Goal: Register for event/course

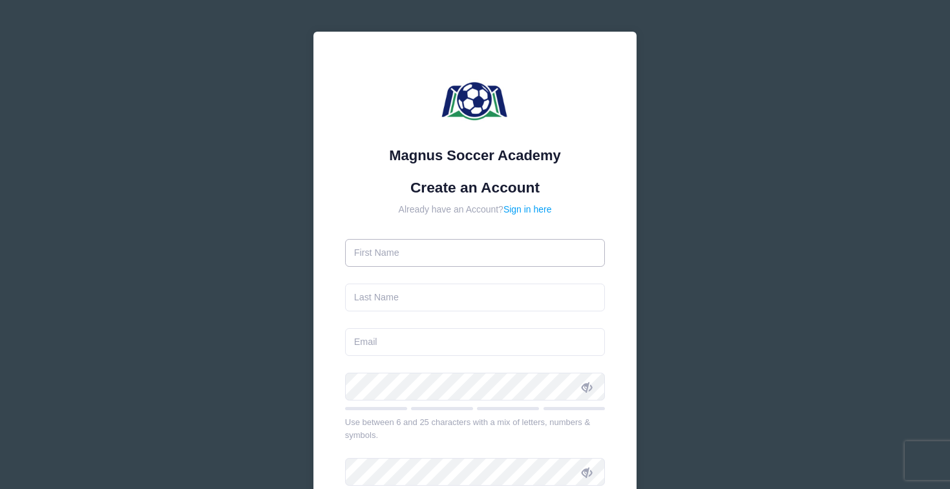
click at [428, 254] on input "text" at bounding box center [475, 253] width 260 height 28
type input "Ezrah"
click at [381, 299] on input "text" at bounding box center [475, 298] width 260 height 28
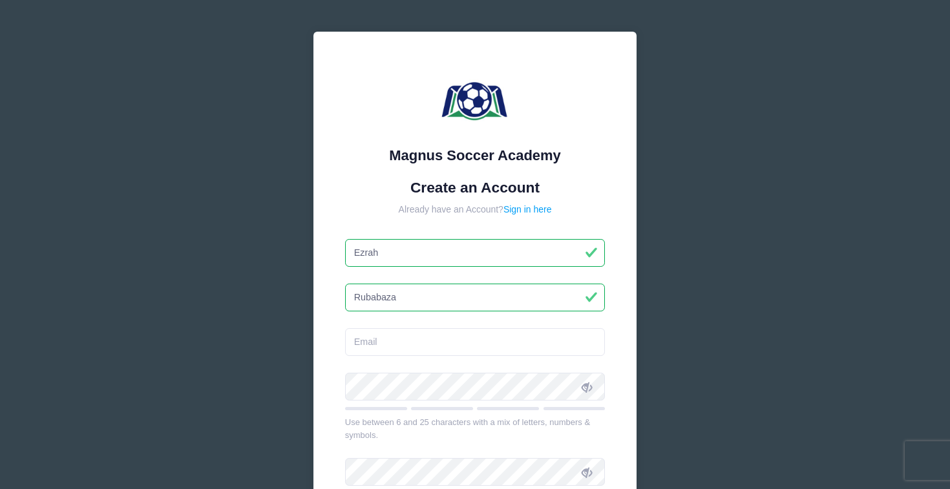
type input "Rubabaza"
click at [377, 337] on input "email" at bounding box center [475, 342] width 260 height 28
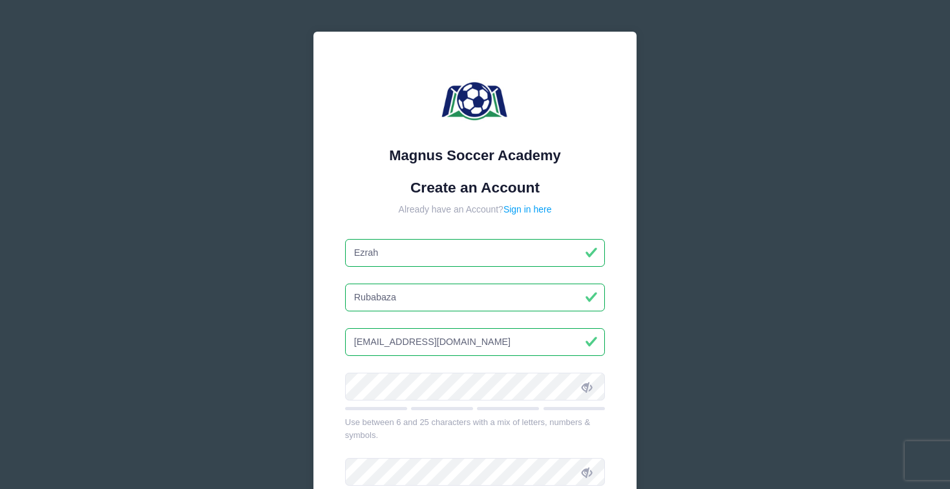
type input "[EMAIL_ADDRESS][DOMAIN_NAME]"
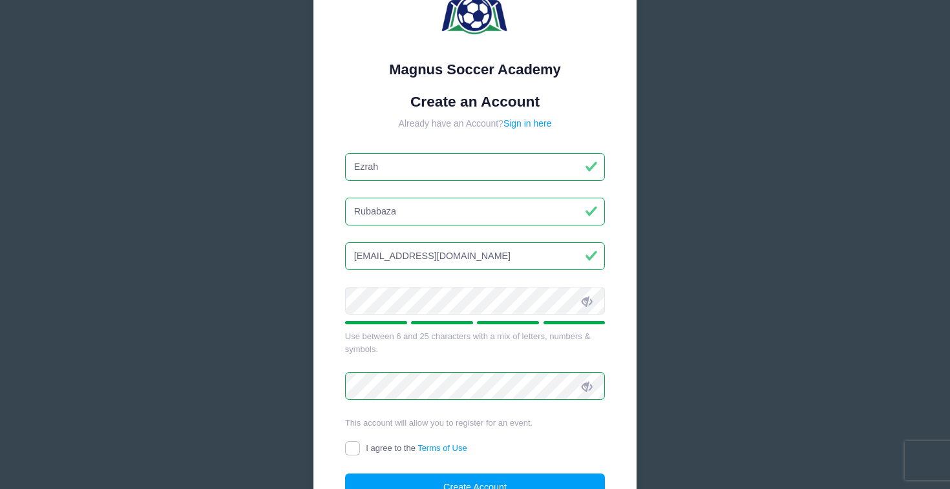
scroll to position [96, 0]
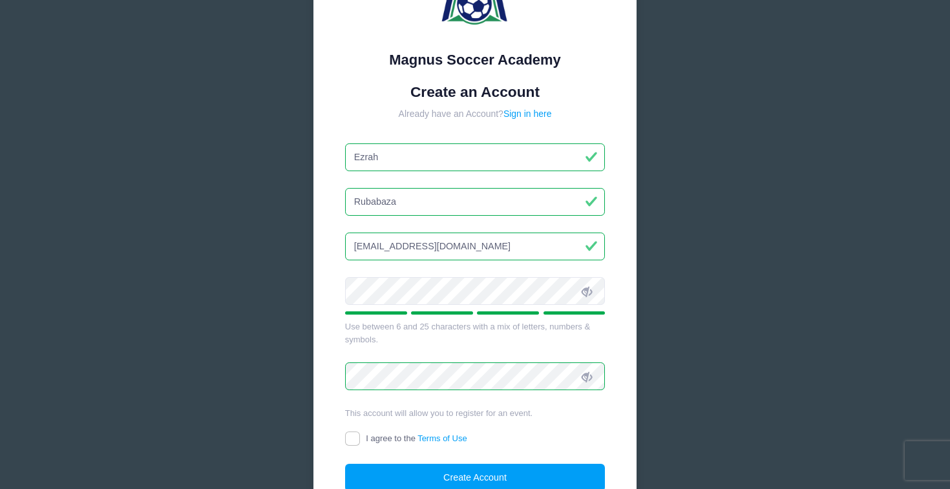
click at [582, 373] on icon at bounding box center [587, 377] width 10 height 10
click at [591, 291] on icon at bounding box center [587, 291] width 10 height 10
click at [358, 439] on input "I agree to the Terms of Use" at bounding box center [352, 439] width 15 height 15
checkbox input "true"
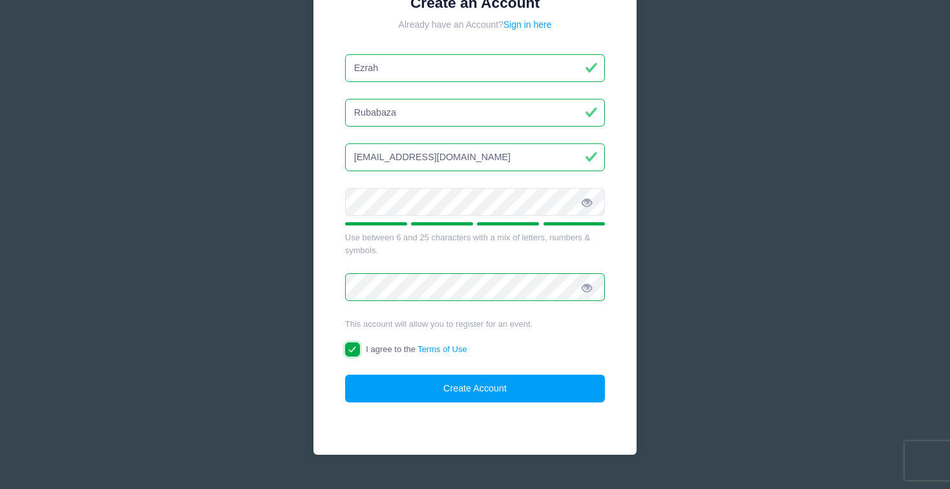
scroll to position [214, 0]
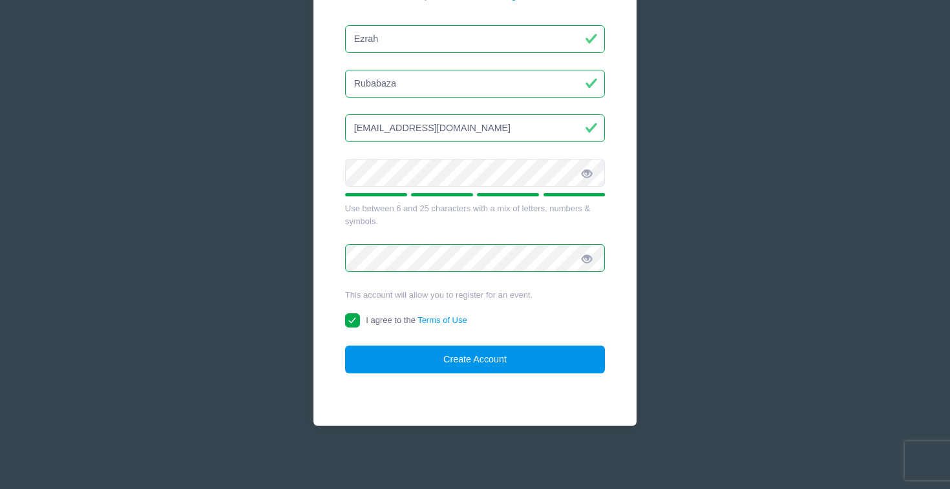
click at [427, 356] on button "Create Account" at bounding box center [475, 360] width 260 height 28
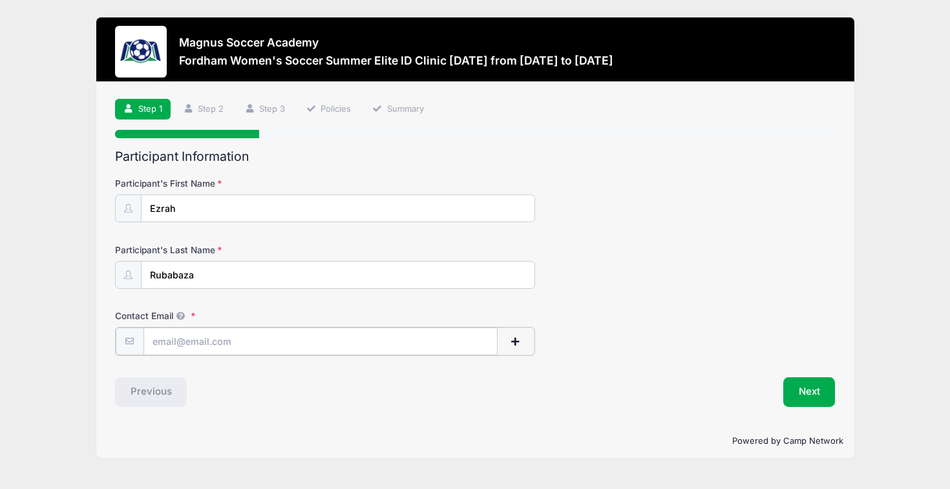
click at [238, 345] on input "Contact Email" at bounding box center [320, 342] width 354 height 28
type input "[EMAIL_ADDRESS][DOMAIN_NAME]"
click at [824, 394] on button "Next" at bounding box center [809, 391] width 52 height 30
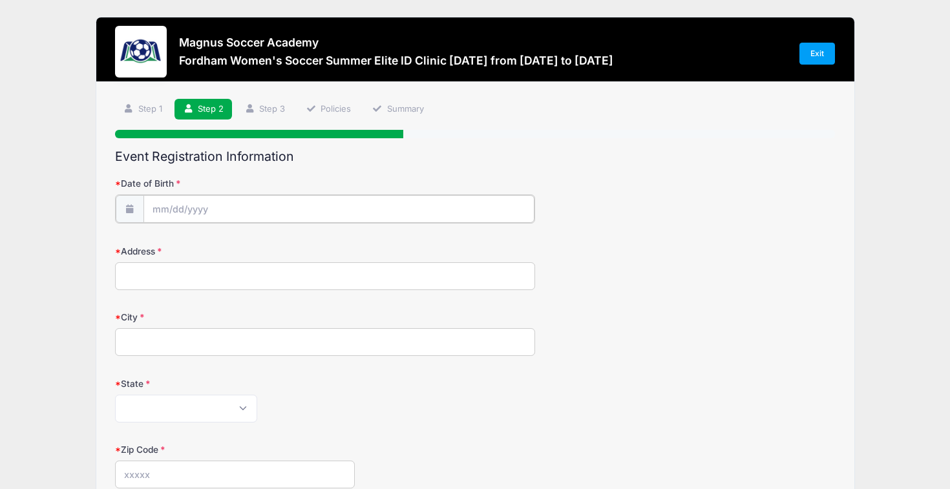
click at [269, 208] on input "Date of Birth" at bounding box center [338, 209] width 391 height 28
click at [279, 242] on span at bounding box center [281, 238] width 9 height 10
click at [266, 239] on input "2026" at bounding box center [265, 242] width 42 height 19
click at [268, 240] on input "2026" at bounding box center [265, 242] width 42 height 19
click at [271, 246] on input "2026" at bounding box center [265, 242] width 42 height 19
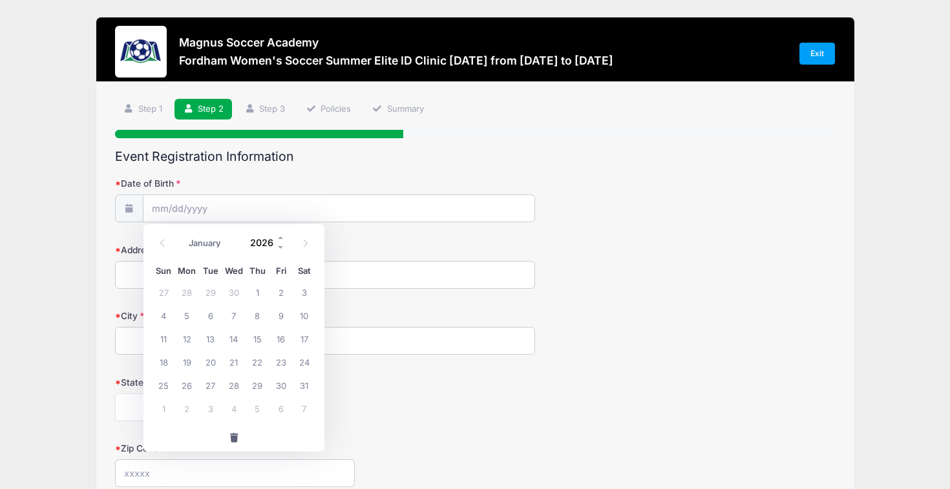
click at [271, 246] on input "2026" at bounding box center [265, 242] width 42 height 19
type input "2008"
click at [263, 313] on span "9" at bounding box center [257, 315] width 23 height 23
type input "10/09/2008"
click at [211, 277] on input "Address" at bounding box center [325, 275] width 420 height 28
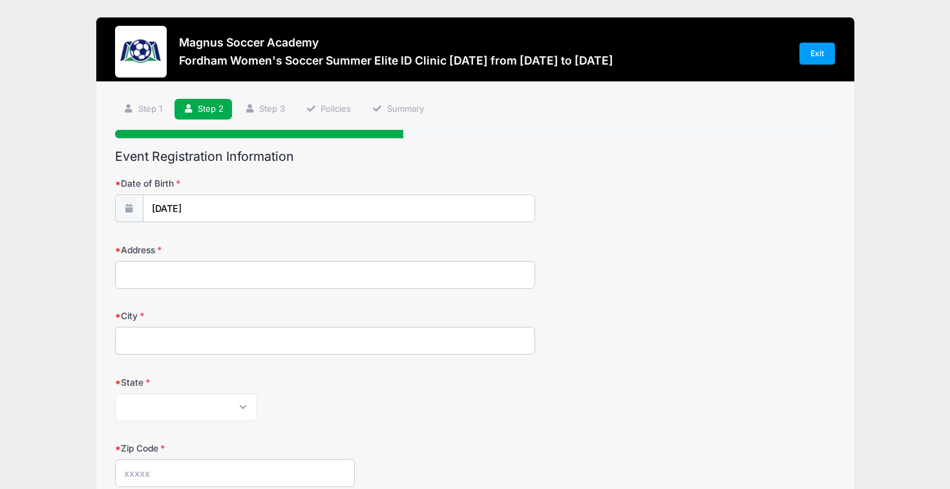
type input "6 Sean Ct"
type input "Whitby"
select select "MT"
type input "114"
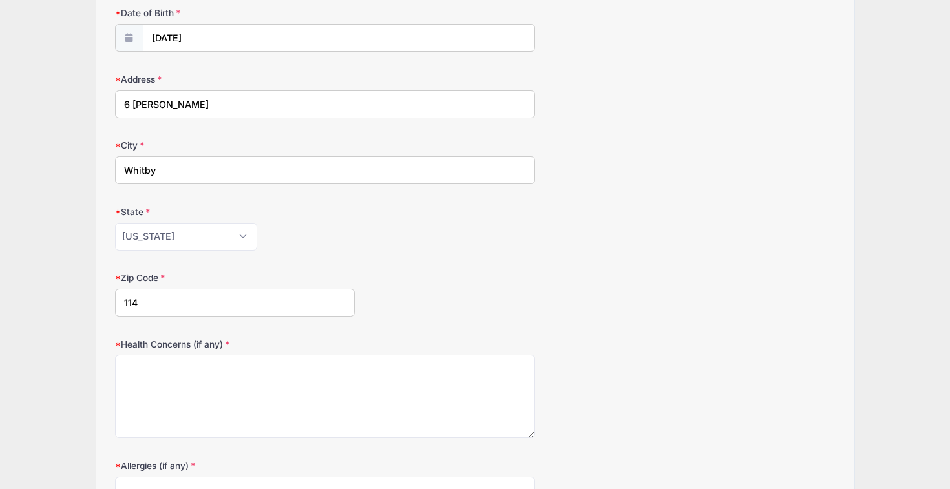
scroll to position [171, 0]
click at [162, 248] on select "Alabama Alaska American Samoa Arizona Arkansas Armed Forces Africa Armed Forces…" at bounding box center [186, 236] width 142 height 28
select select "XX-Canada"
click at [115, 222] on select "Alabama Alaska American Samoa Arizona Arkansas Armed Forces Africa Armed Forces…" at bounding box center [186, 236] width 142 height 28
click at [168, 303] on input "114" at bounding box center [235, 302] width 240 height 28
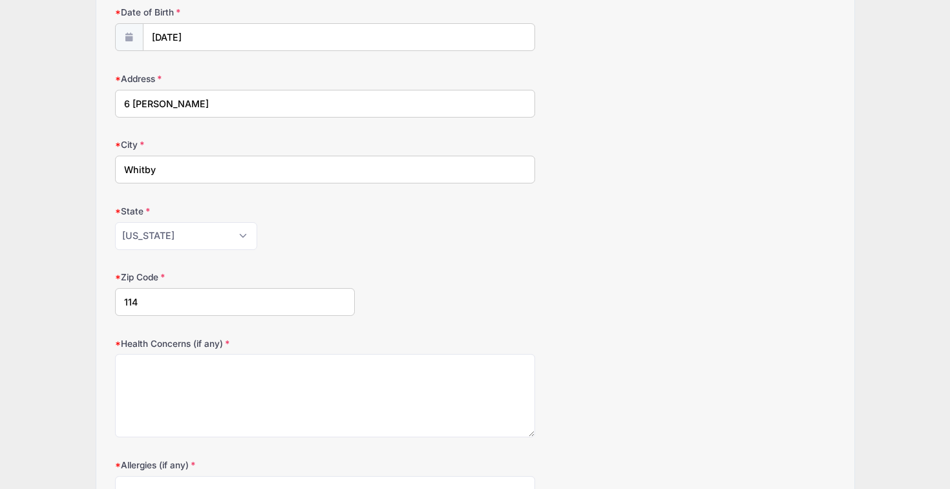
click at [168, 303] on input "114" at bounding box center [235, 302] width 240 height 28
type input "L1P1R4"
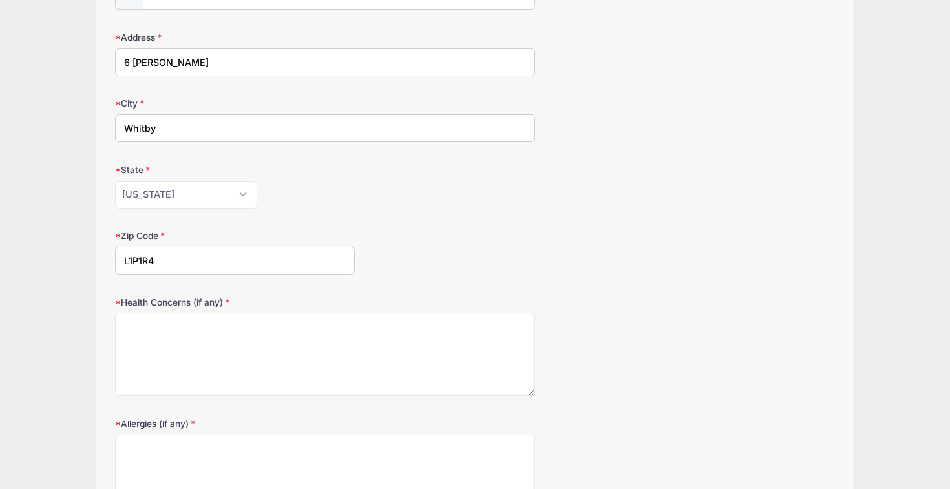
scroll to position [360, 0]
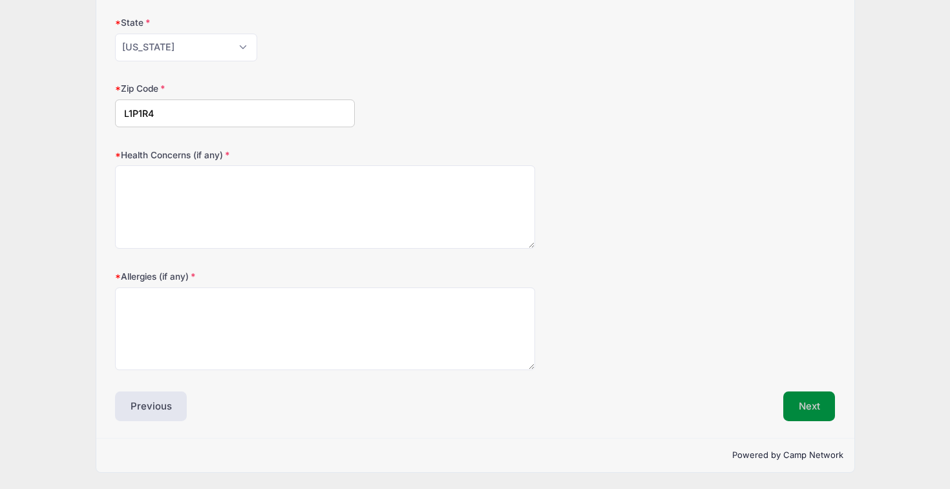
click at [792, 397] on button "Next" at bounding box center [809, 407] width 52 height 30
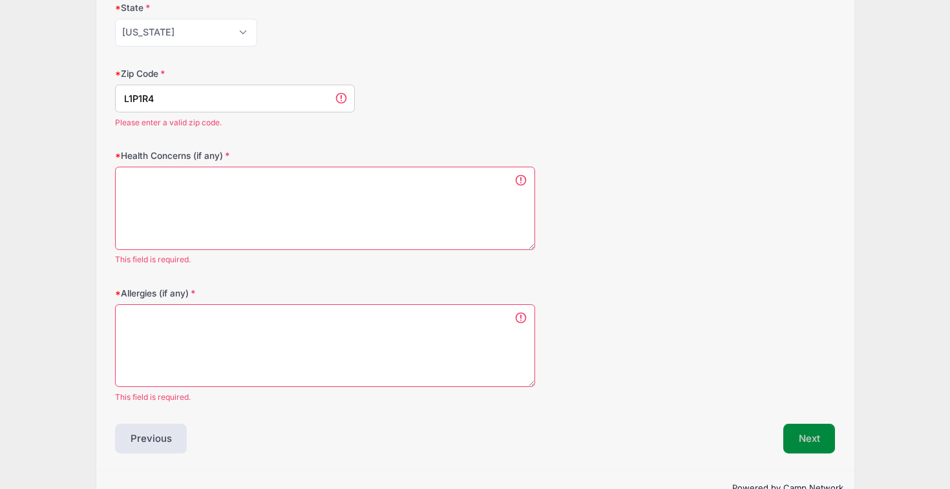
scroll to position [375, 0]
click at [326, 281] on form "Date of Birth 10/09/2008 Address 6 Sean Ct City Whitby State Alabama Alaska Ame…" at bounding box center [475, 102] width 721 height 601
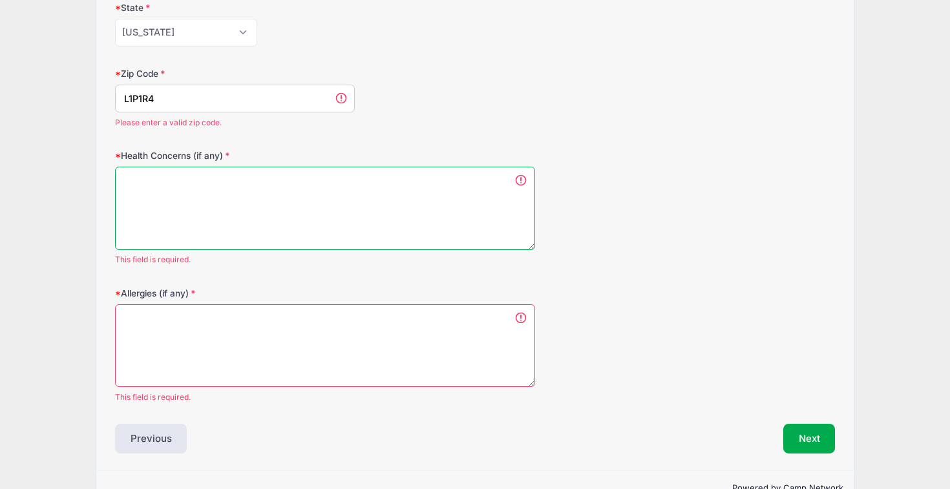
click at [305, 193] on textarea "Health Concerns (if any)" at bounding box center [325, 208] width 420 height 83
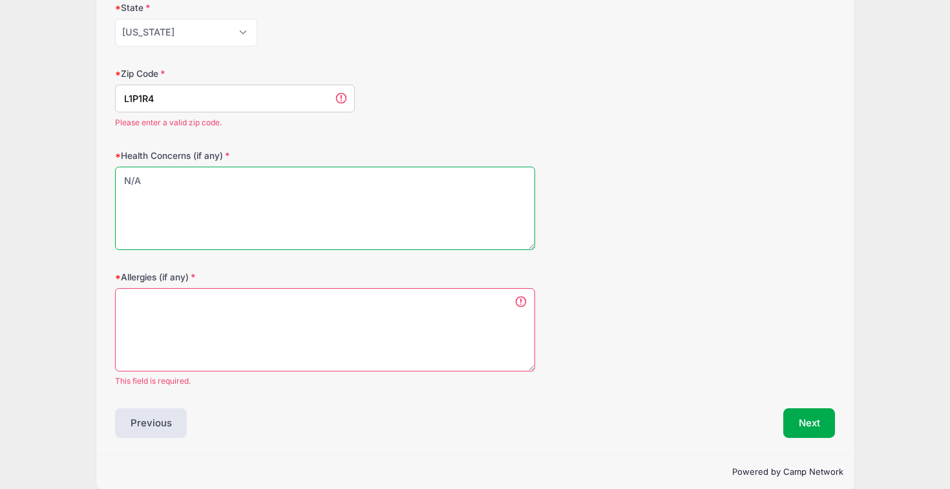
type textarea "N/A"
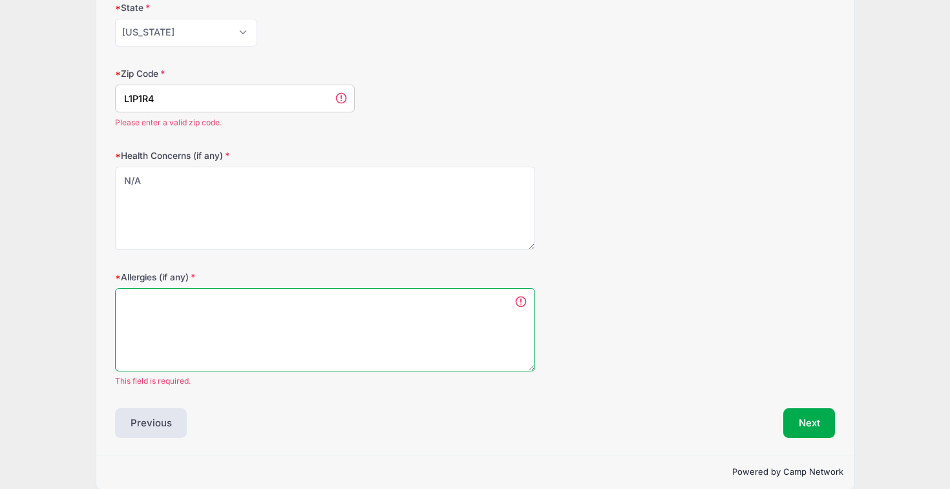
click at [240, 328] on textarea "Allergies (if any)" at bounding box center [325, 329] width 420 height 83
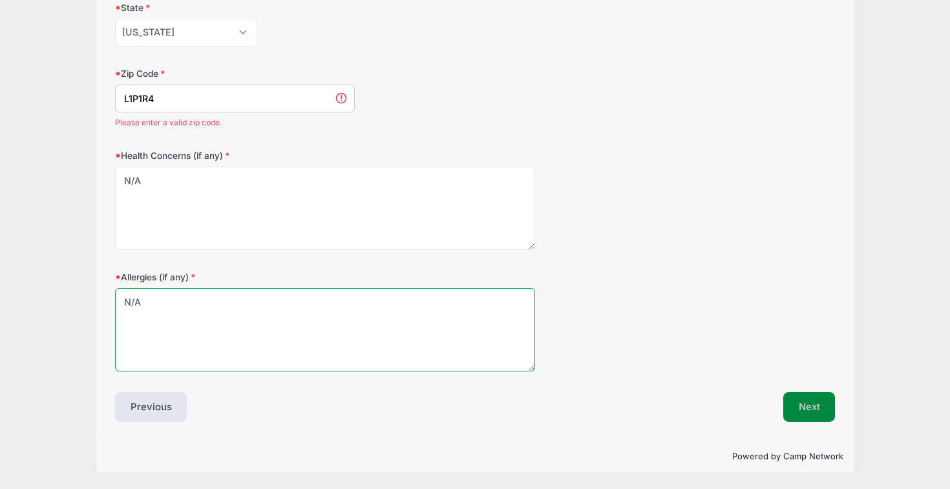
type textarea "N/A"
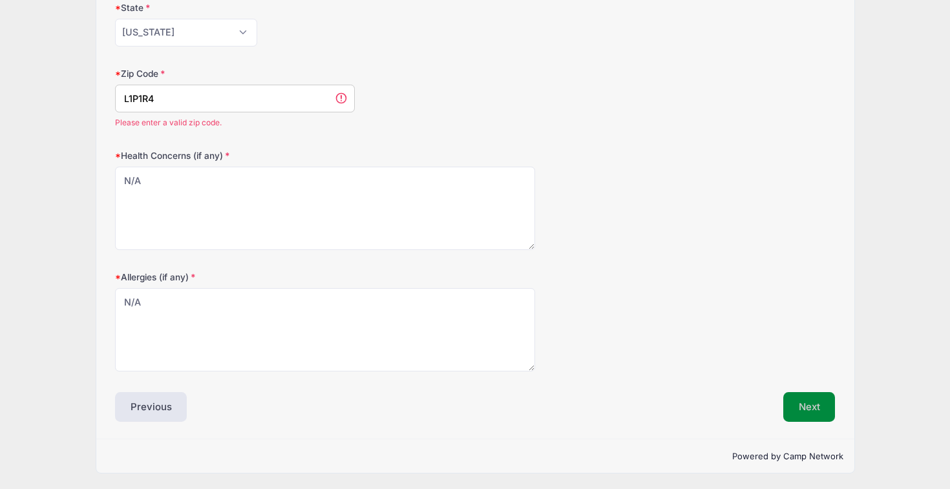
click at [806, 411] on button "Next" at bounding box center [809, 407] width 52 height 30
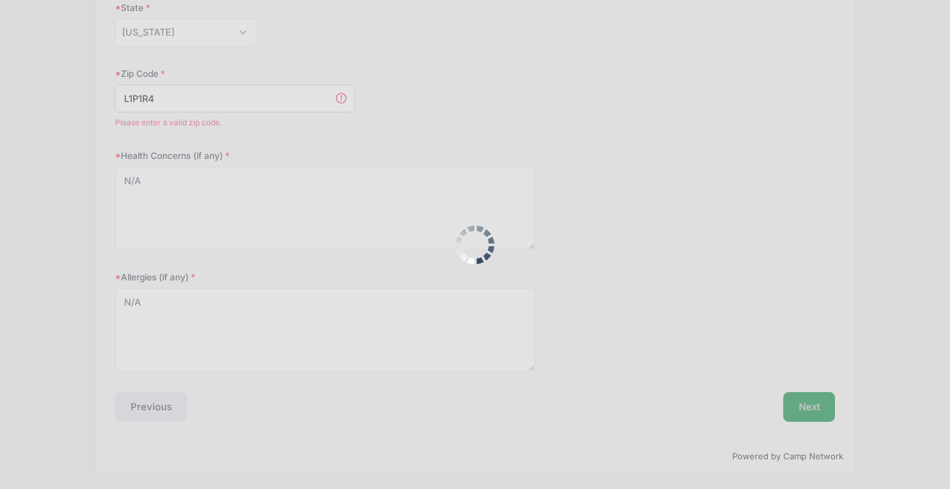
scroll to position [0, 0]
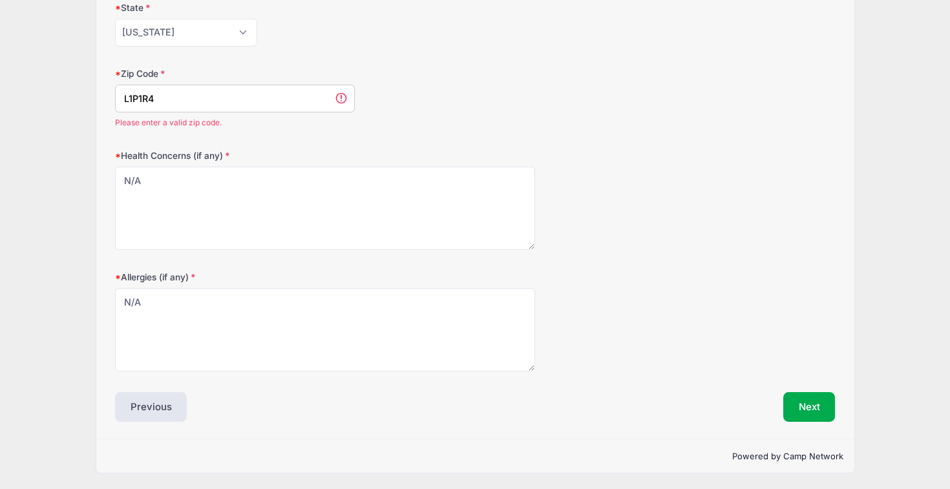
click at [280, 98] on input "L1P1R4" at bounding box center [235, 99] width 240 height 28
click at [238, 101] on input "L1P1R4" at bounding box center [235, 99] width 240 height 28
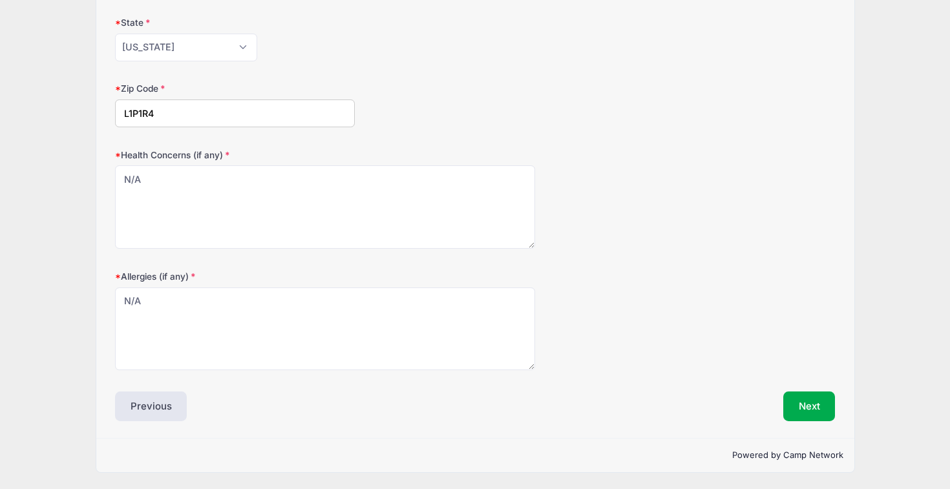
click at [421, 138] on form "Date of Birth 10/09/2008 Address 6 Sean Ct City Whitby State Alabama Alaska Ame…" at bounding box center [475, 93] width 721 height 553
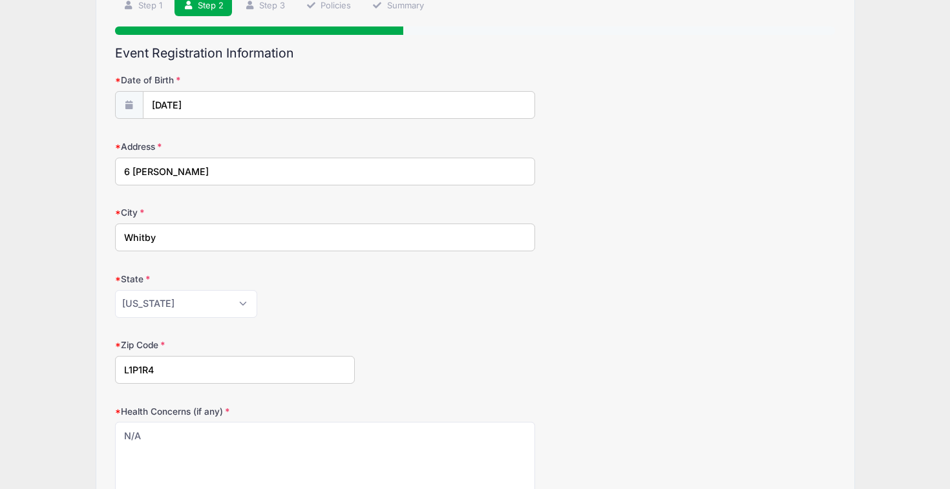
scroll to position [73, 0]
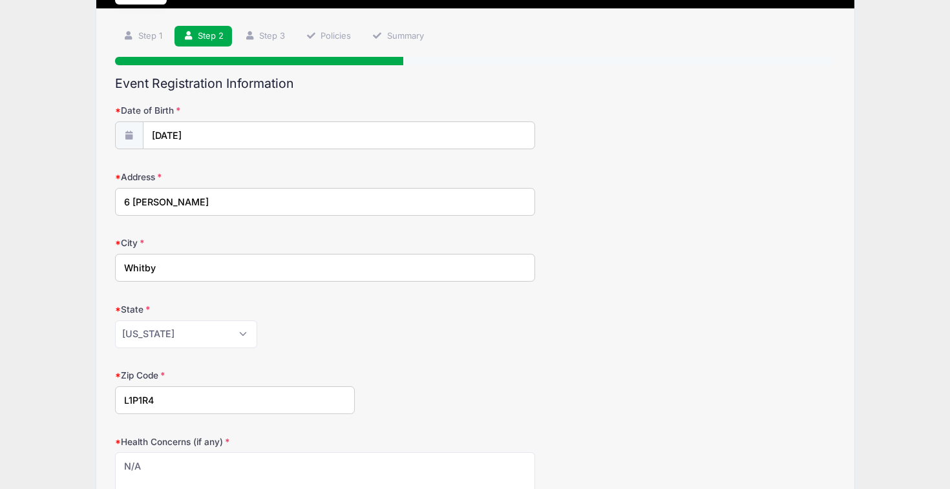
click at [148, 404] on input "L1P1R4" at bounding box center [235, 400] width 240 height 28
type input "114"
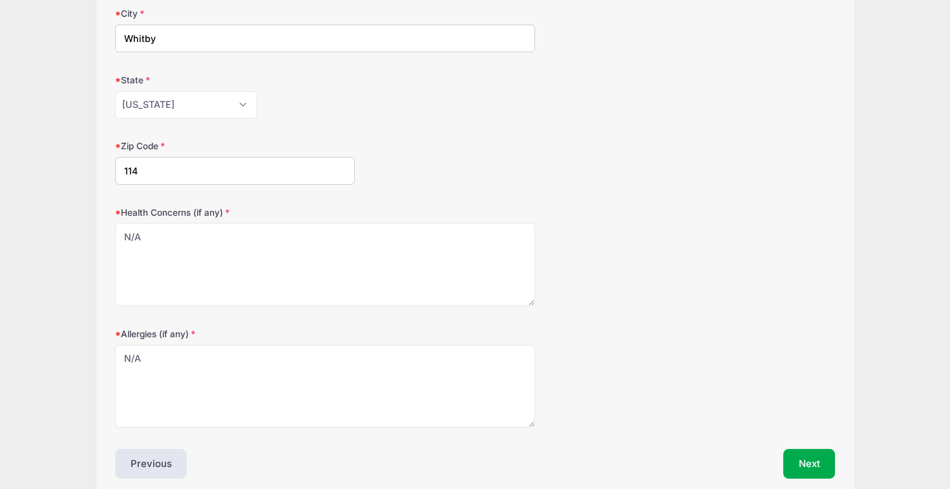
scroll to position [360, 0]
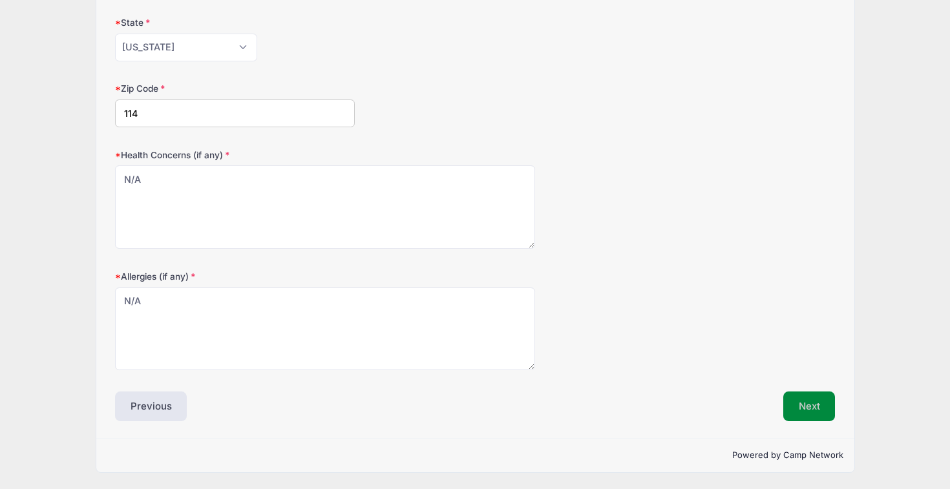
click at [822, 414] on button "Next" at bounding box center [809, 407] width 52 height 30
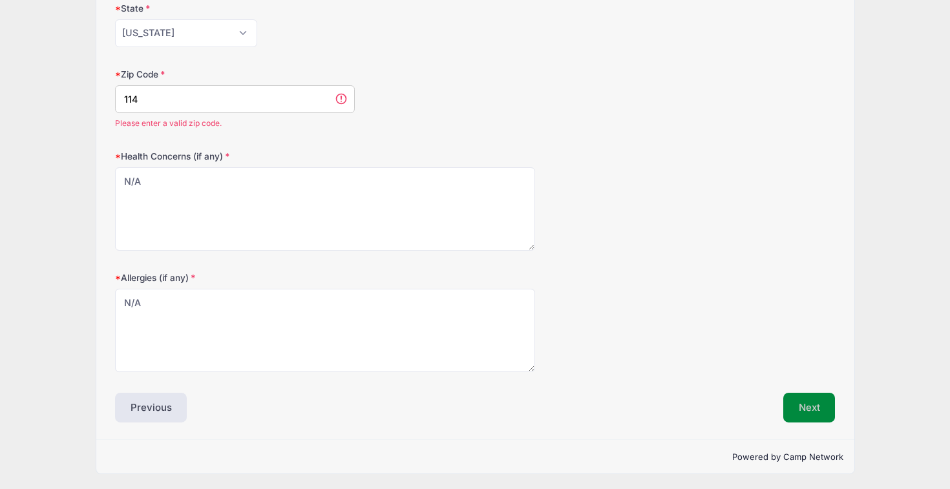
scroll to position [375, 0]
click at [209, 108] on input "114" at bounding box center [235, 99] width 240 height 28
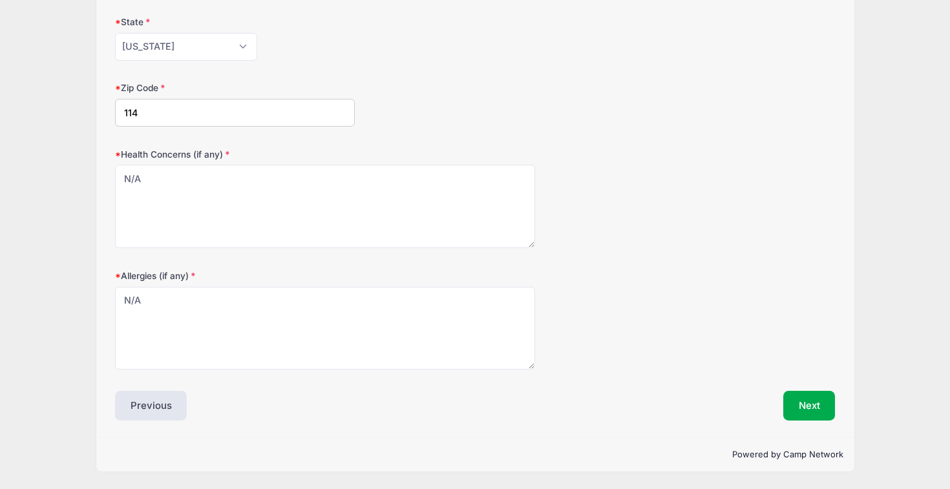
scroll to position [360, 0]
click at [180, 122] on input "114" at bounding box center [235, 114] width 240 height 28
paste input "114"
type input "1"
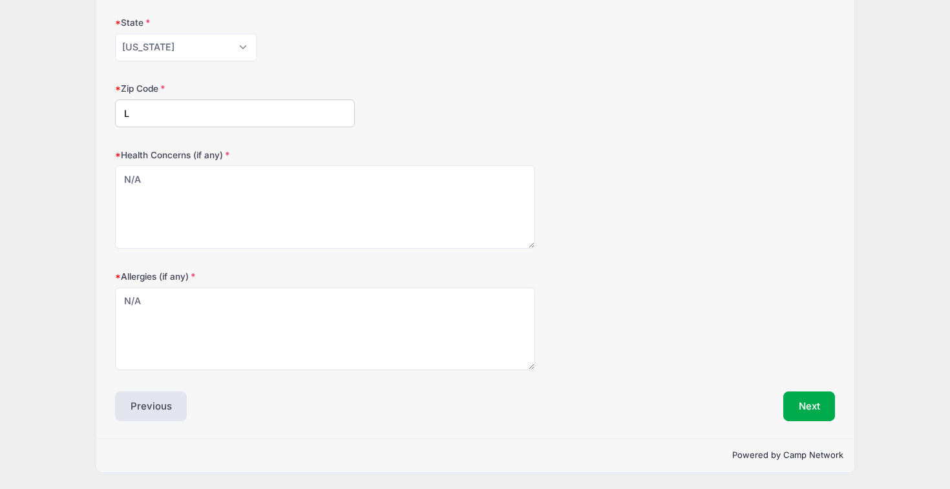
type input "114"
click at [796, 410] on button "Next" at bounding box center [809, 407] width 52 height 30
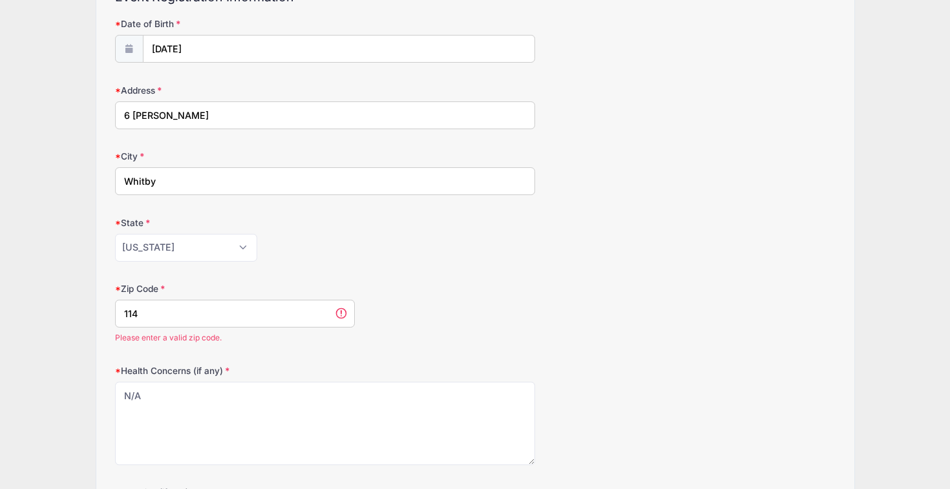
scroll to position [175, 0]
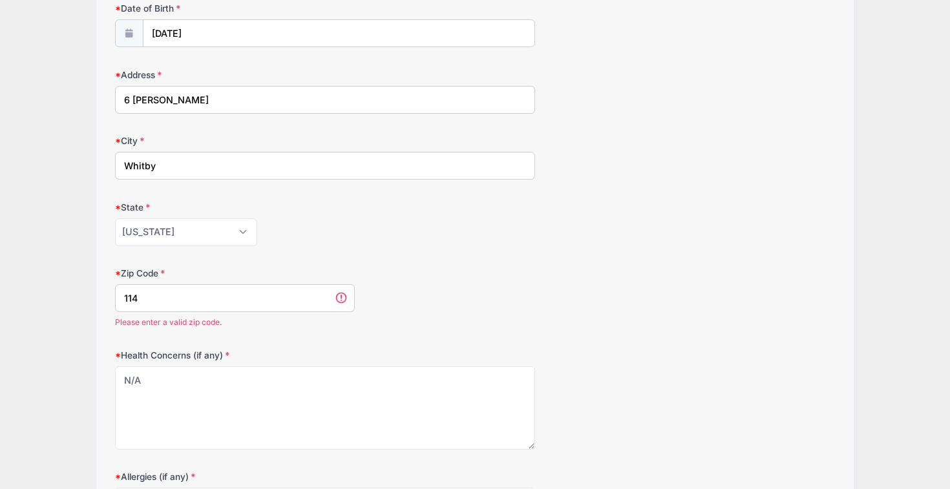
click at [217, 300] on input "114" at bounding box center [235, 298] width 240 height 28
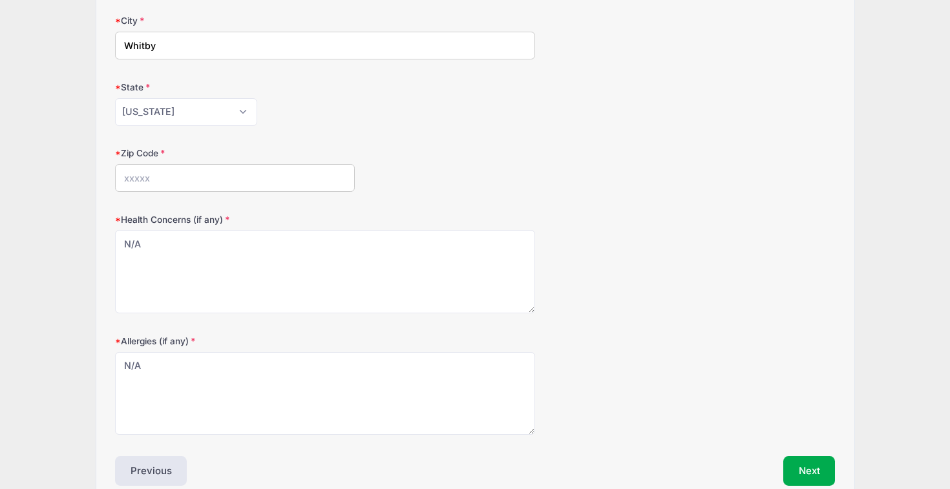
scroll to position [360, 0]
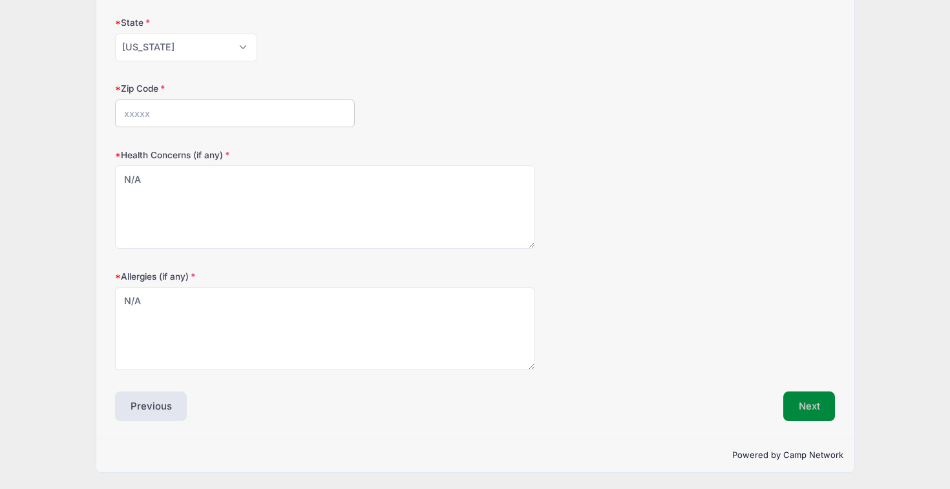
click at [808, 403] on button "Next" at bounding box center [809, 407] width 52 height 30
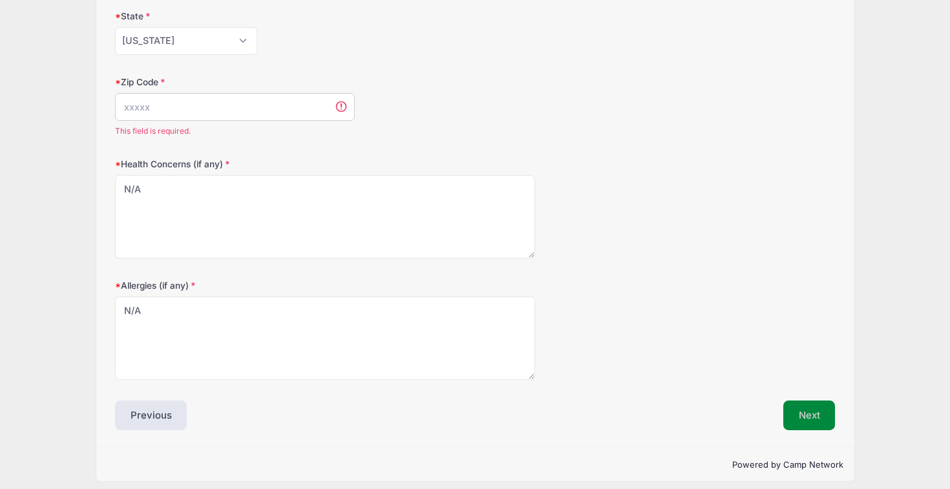
scroll to position [375, 0]
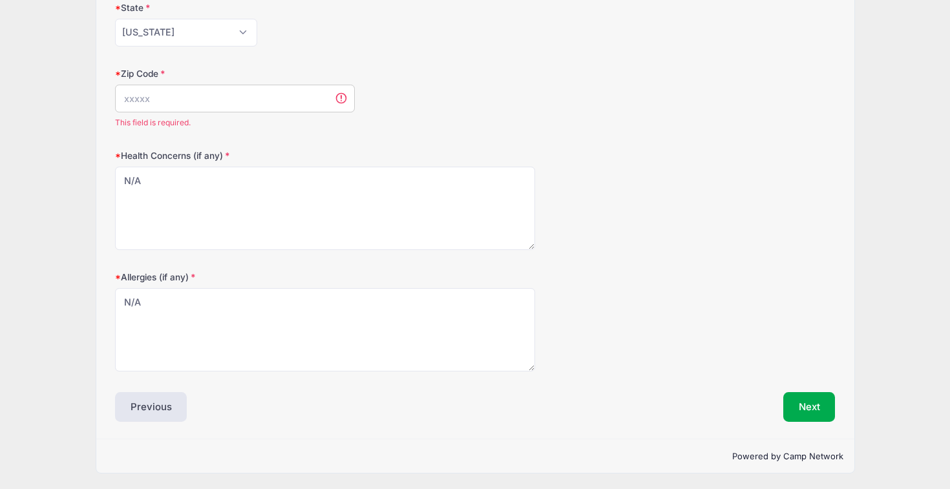
click at [213, 109] on input "Zip Code" at bounding box center [235, 99] width 240 height 28
type input "L1P1R4"
click at [210, 118] on input "L1P1R4" at bounding box center [235, 114] width 240 height 28
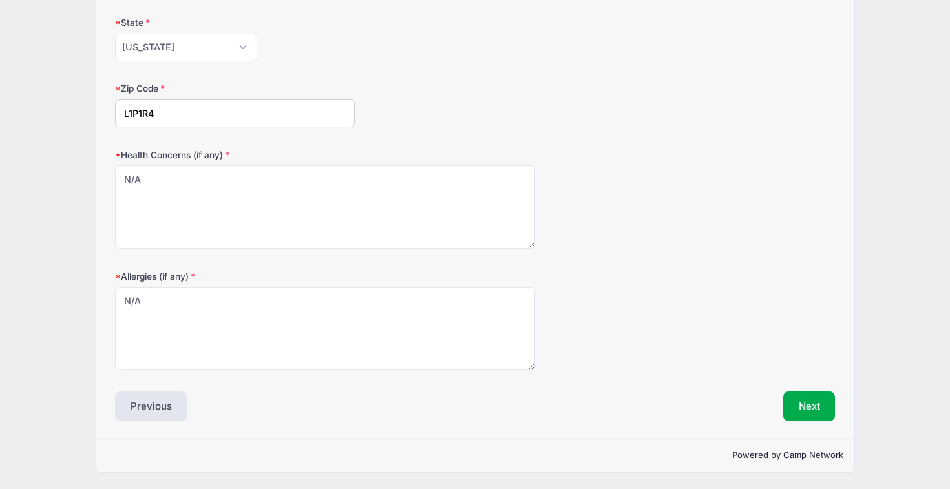
click at [210, 118] on input "L1P1R4" at bounding box center [235, 114] width 240 height 28
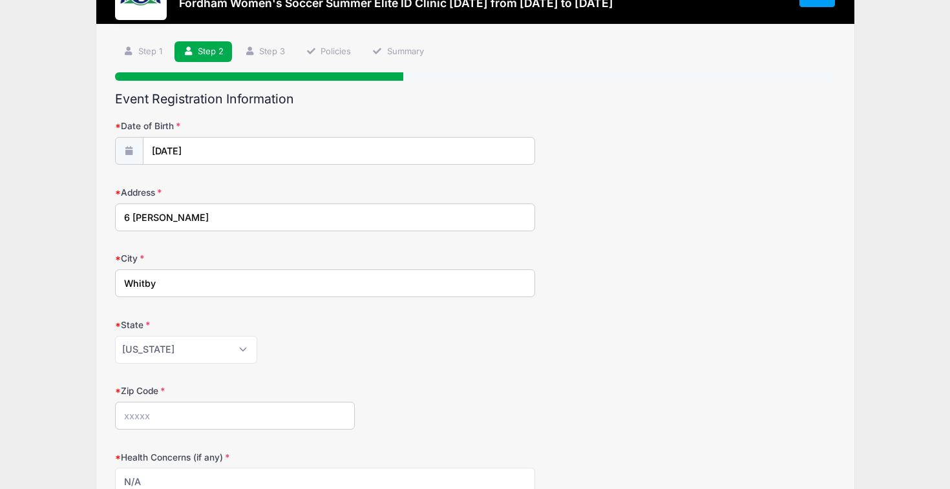
scroll to position [0, 0]
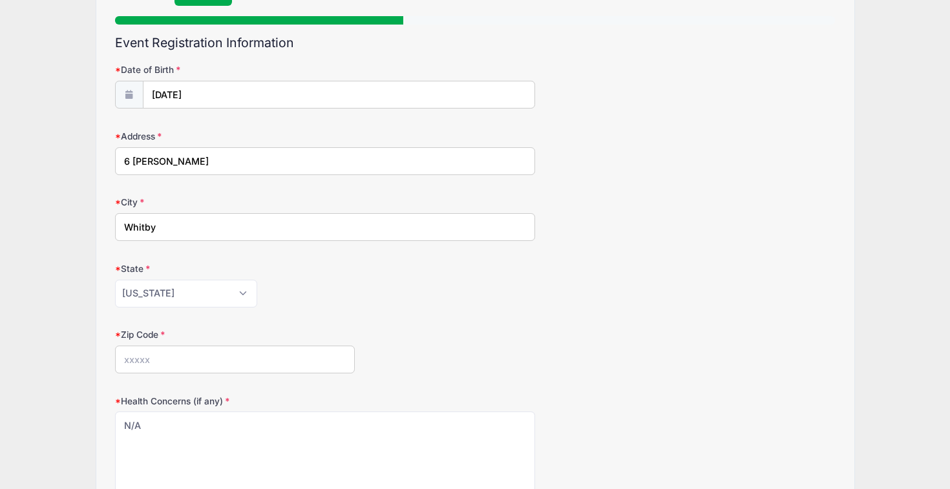
paste input "10001"
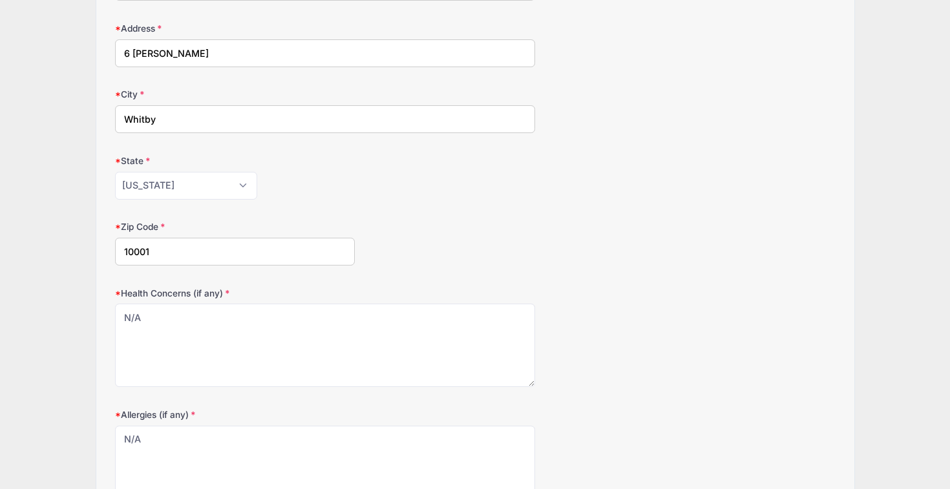
scroll to position [360, 0]
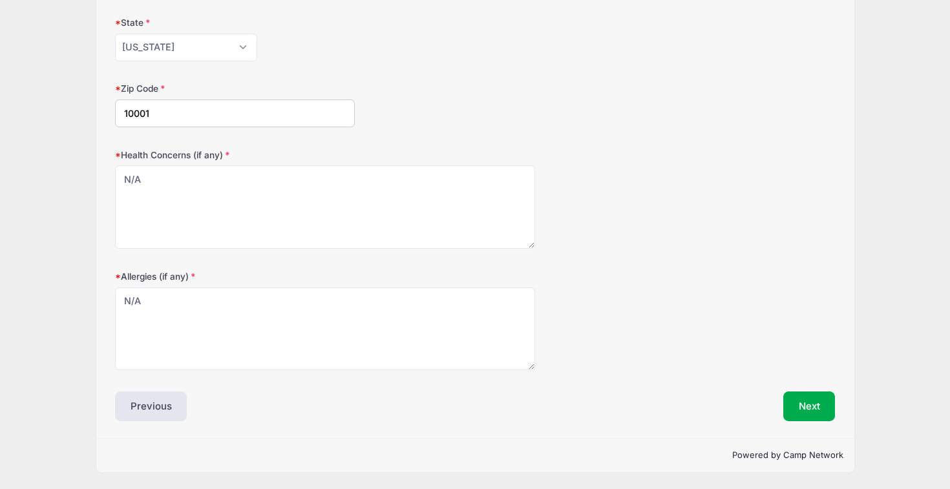
type input "10001"
click at [799, 387] on div "Event Registration Information Date of Birth 10/09/2008 Address 6 Sean Ct City …" at bounding box center [475, 105] width 721 height 632
click at [799, 400] on button "Next" at bounding box center [809, 407] width 52 height 30
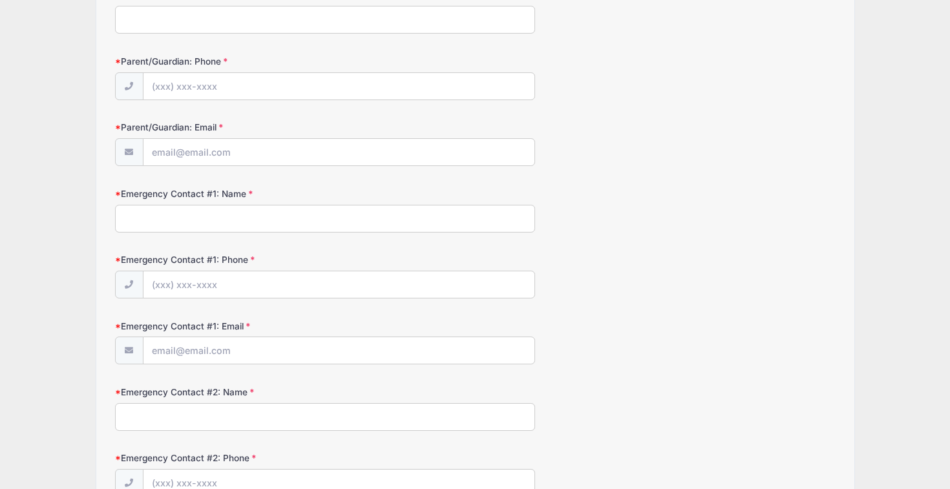
scroll to position [0, 0]
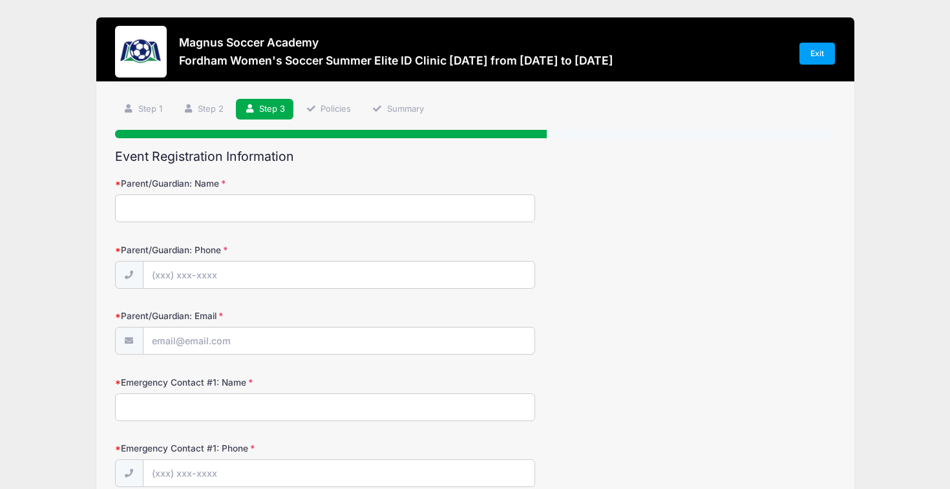
click at [304, 190] on div "Parent/Guardian: Name" at bounding box center [475, 199] width 721 height 45
click at [302, 191] on div "Parent/Guardian: Name" at bounding box center [475, 199] width 721 height 45
click at [282, 216] on input "Parent/Guardian: Name" at bounding box center [325, 209] width 420 height 28
type input "Lysiane Rubabaza"
click at [214, 282] on input "Parent/Guardian: Phone" at bounding box center [338, 276] width 391 height 28
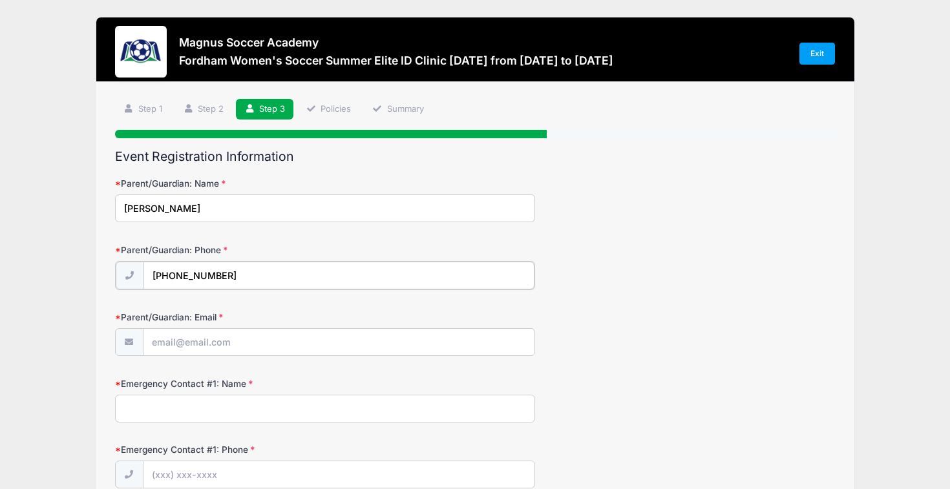
click at [151, 277] on input "(905) 706-9095" at bounding box center [338, 276] width 391 height 28
type input "957) 069-09"
drag, startPoint x: 218, startPoint y: 274, endPoint x: 0, endPoint y: 275, distance: 217.8
type input "(905) 706-9095"
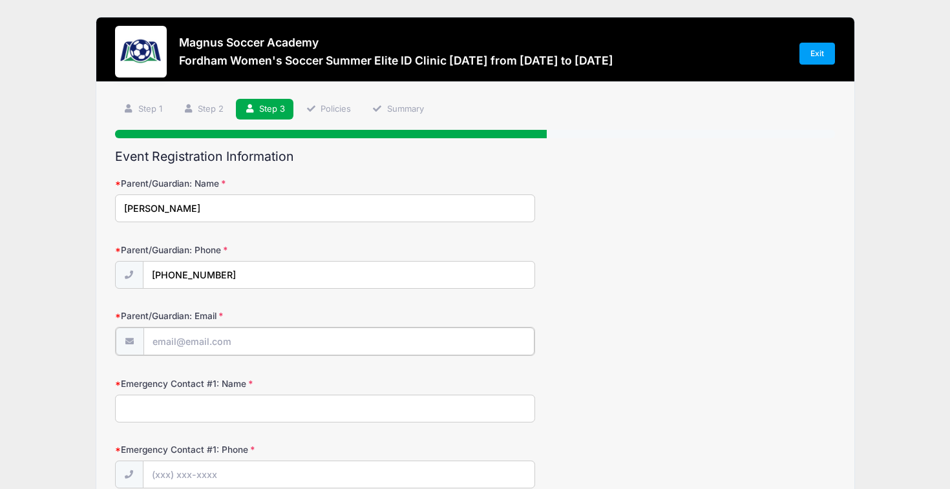
click at [201, 344] on input "Parent/Guardian: Email" at bounding box center [338, 342] width 391 height 28
click at [187, 341] on input "lysianer1978@gmail.com" at bounding box center [338, 342] width 391 height 28
type input "lysianerubabaza1978@gmail.com"
click at [168, 406] on input "Emergency Contact #1: Name" at bounding box center [325, 408] width 420 height 28
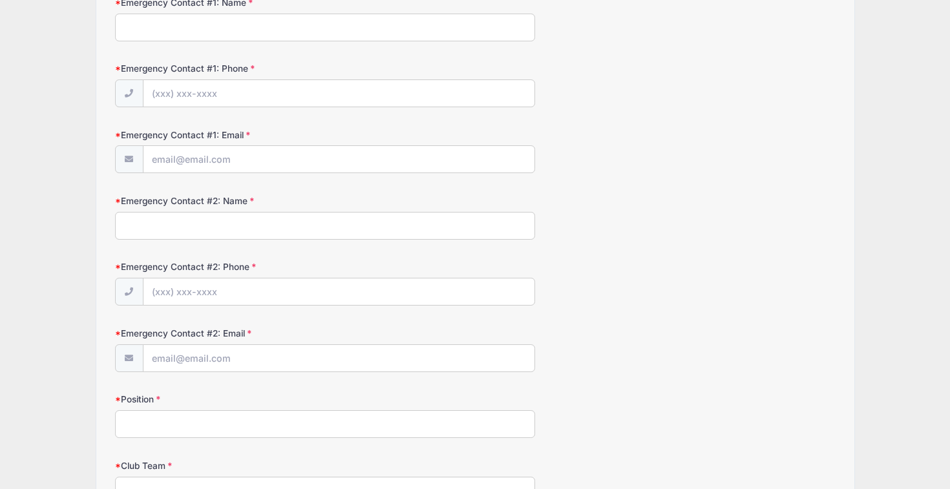
scroll to position [365, 0]
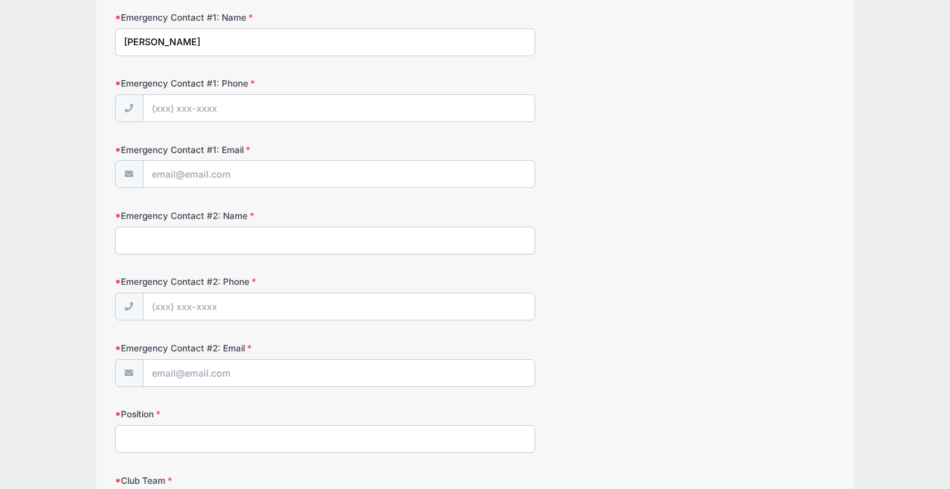
type input "Lysiane Rubabaza"
click at [182, 104] on input "Emergency Contact #1: Phone" at bounding box center [338, 109] width 391 height 28
type input "(905) 706-9095"
click at [187, 180] on input "Emergency Contact #1: Email" at bounding box center [338, 175] width 391 height 28
type input "lysianerubabaza1978@gmail.com"
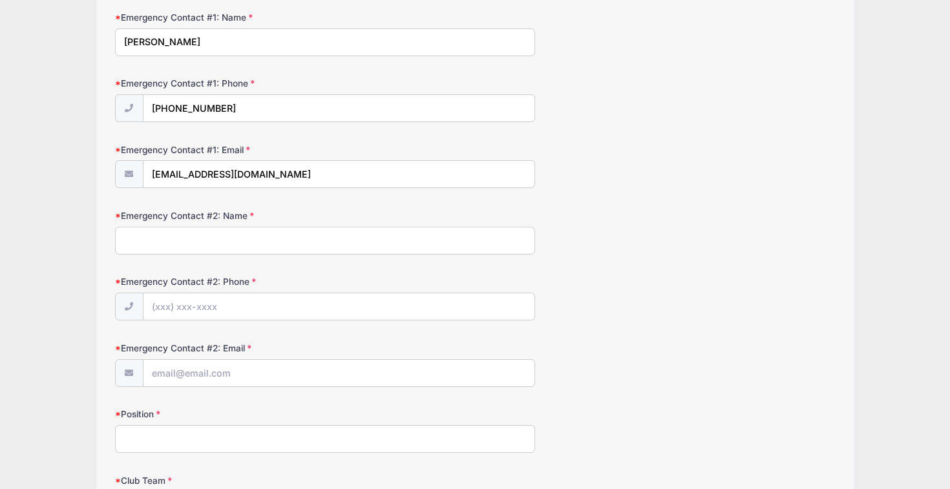
click at [192, 235] on input "Emergency Contact #2: Name" at bounding box center [325, 241] width 420 height 28
type input "Placide Rubabaza"
click at [192, 311] on input "Emergency Contact #2: Phone" at bounding box center [338, 307] width 391 height 28
type input "(905) 706-9099"
click at [179, 375] on input "Emergency Contact #2: Email" at bounding box center [338, 374] width 391 height 28
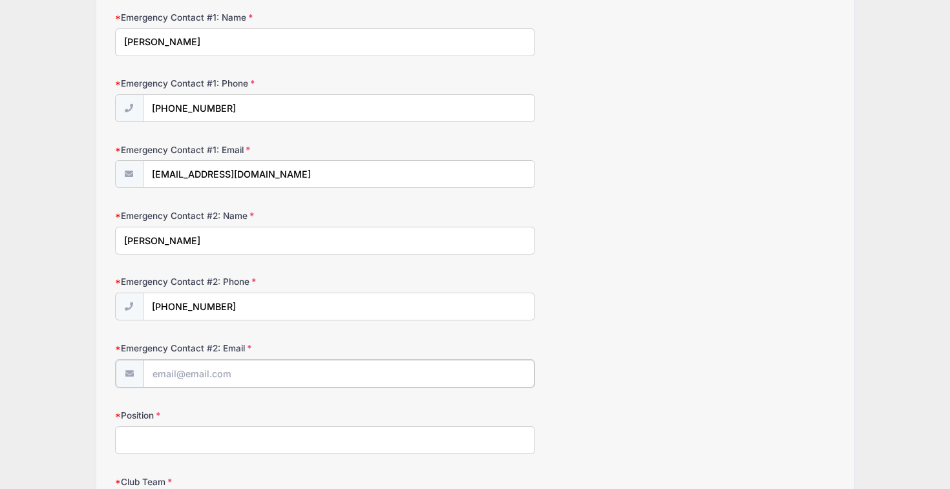
scroll to position [437, 0]
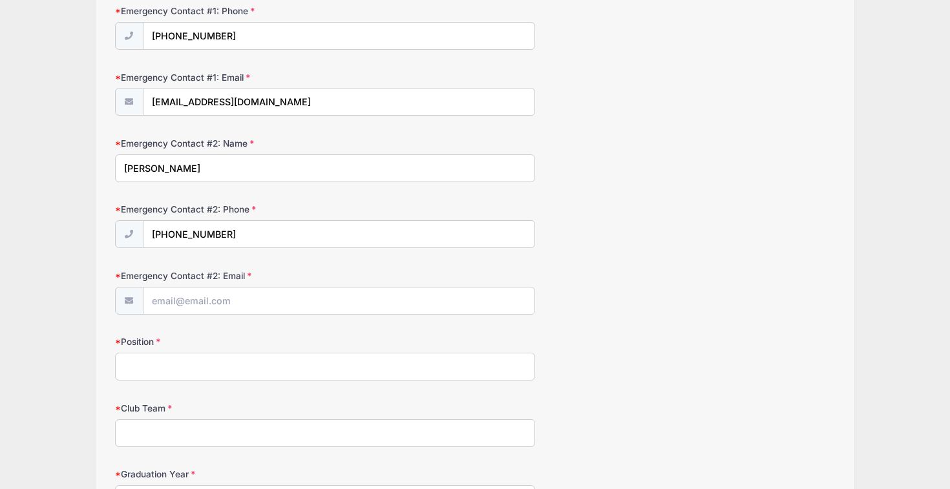
click at [162, 374] on input "Position" at bounding box center [325, 367] width 420 height 28
type input "CB/FB"
click at [139, 428] on input "Club Team" at bounding box center [325, 433] width 420 height 28
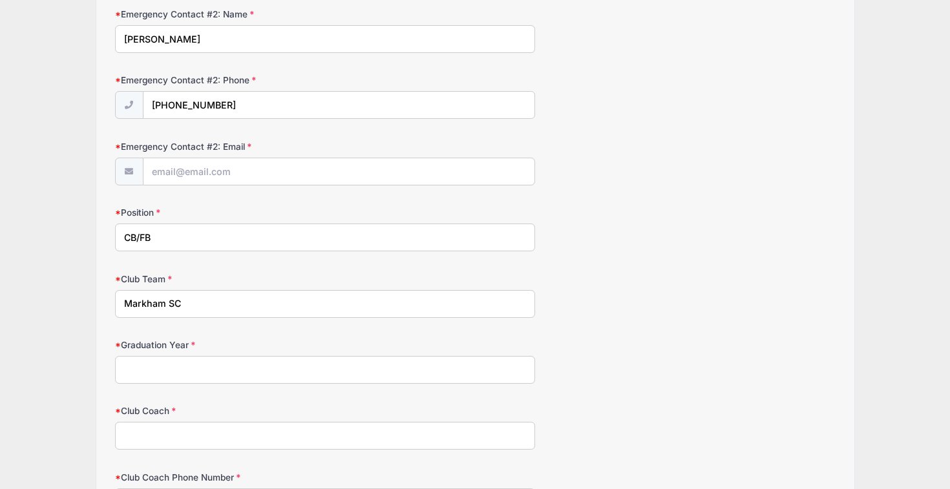
scroll to position [596, 0]
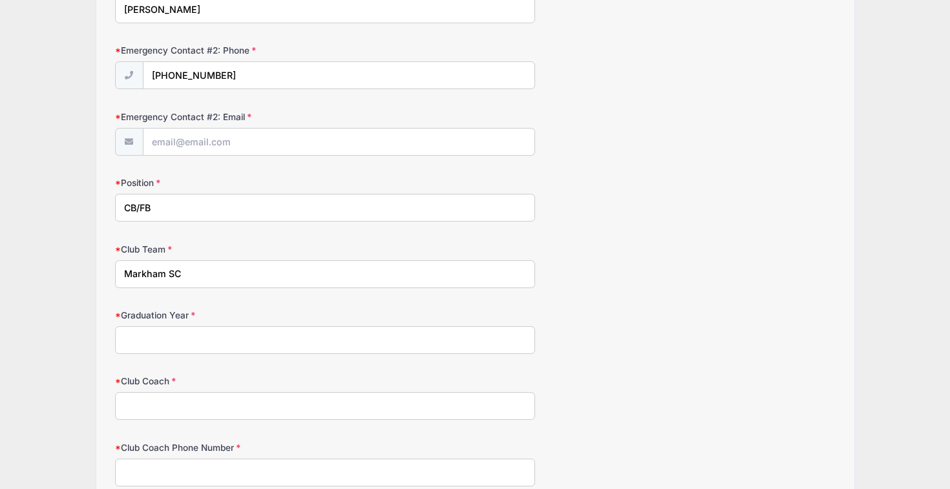
type input "Markham SC"
click at [151, 338] on input "Graduation Year" at bounding box center [325, 340] width 420 height 28
type input "2026"
click at [156, 405] on input "Club Coach" at bounding box center [325, 406] width 420 height 28
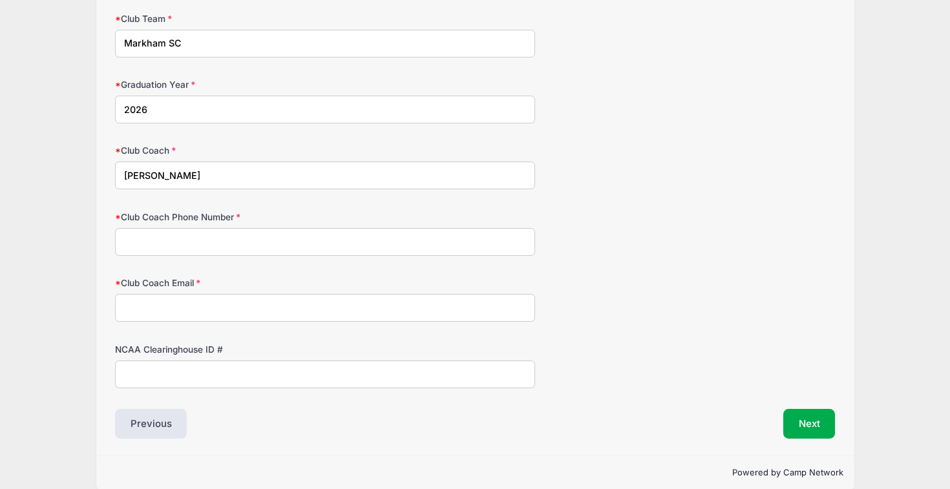
scroll to position [829, 0]
type input "Laura Gosse"
click at [185, 369] on input "NCAA Clearinghouse ID #" at bounding box center [325, 373] width 420 height 28
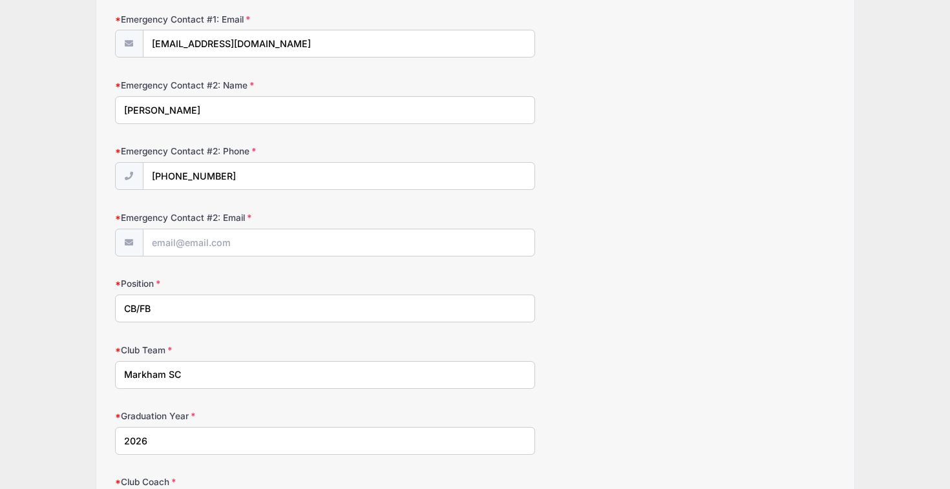
scroll to position [408, 0]
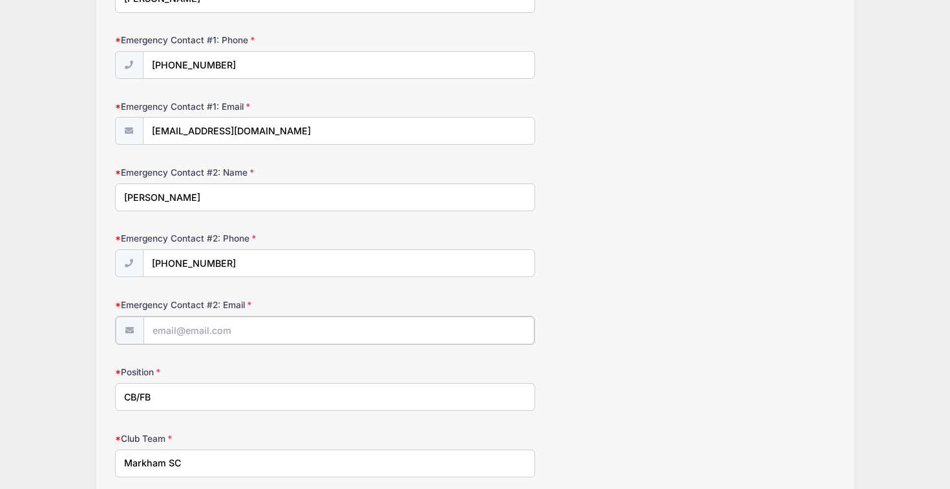
click at [185, 335] on input "Emergency Contact #2: Email" at bounding box center [338, 331] width 391 height 28
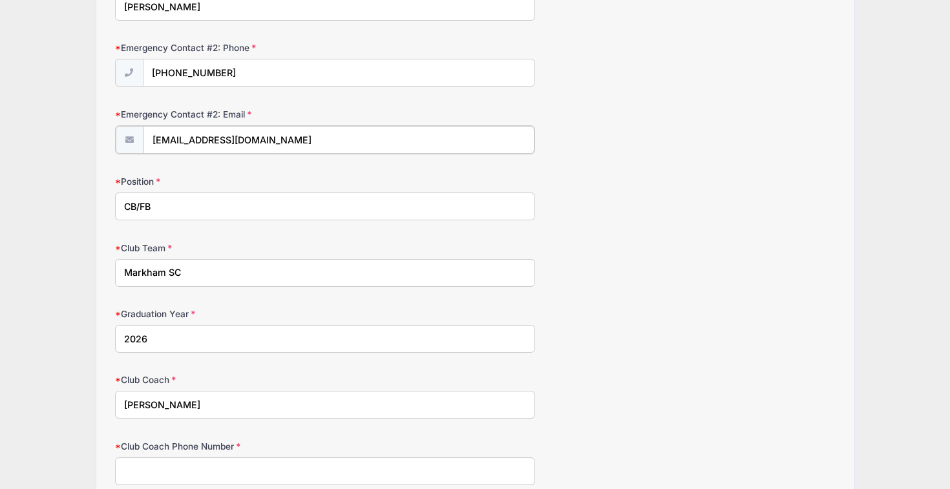
scroll to position [607, 0]
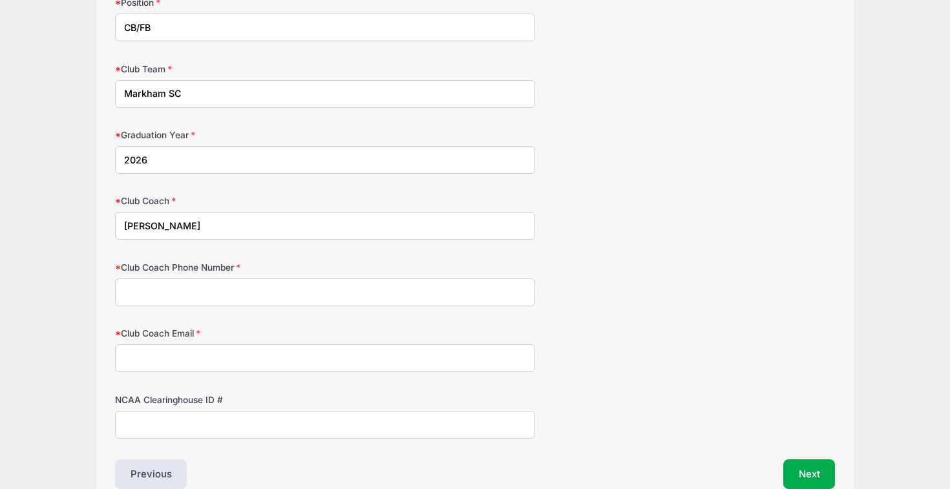
type input "placider08@gmail.com"
click at [189, 293] on input "Club Coach Phone Number" at bounding box center [325, 291] width 420 height 28
paste input "(647) 390-9616‬"
type input "(647) 390-9616‬"
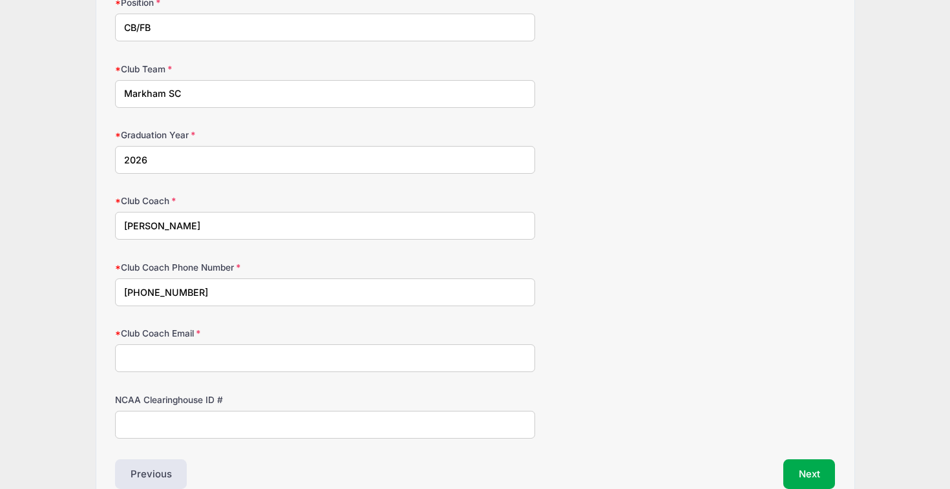
click at [174, 348] on input "Club Coach Email" at bounding box center [325, 358] width 420 height 28
click at [180, 357] on input "Club Coach Email" at bounding box center [325, 358] width 420 height 28
paste input "lauragosse8@gmail.com"
type input "lauragosse8@gmail.com"
click at [182, 435] on input "NCAA Clearinghouse ID #" at bounding box center [325, 425] width 420 height 28
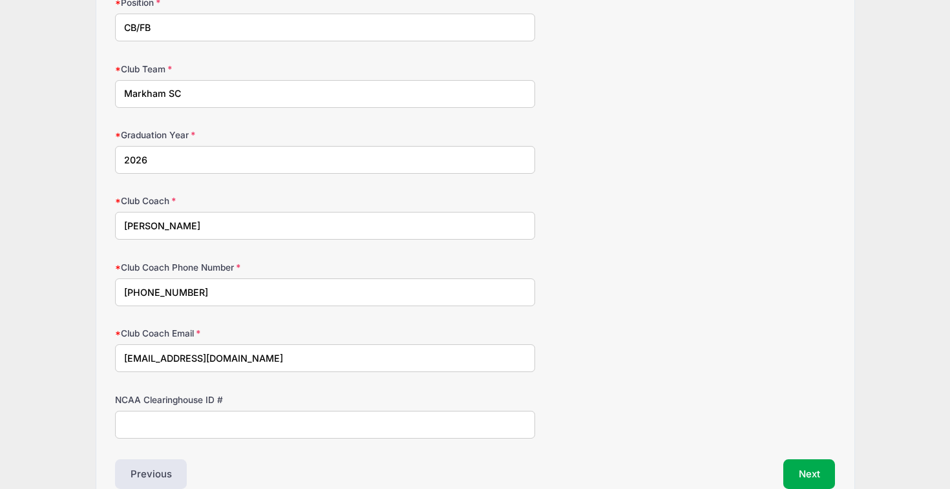
paste input "2510738475"
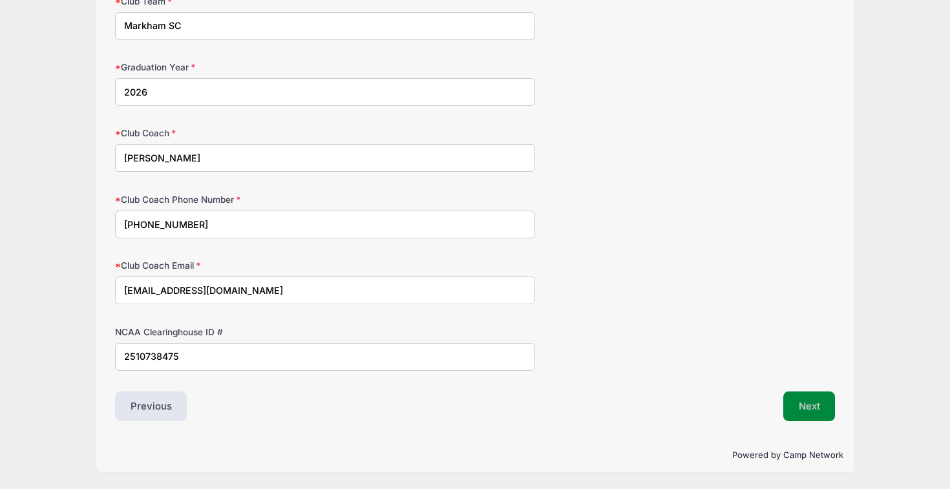
type input "2510738475"
click at [816, 410] on button "Next" at bounding box center [809, 407] width 52 height 30
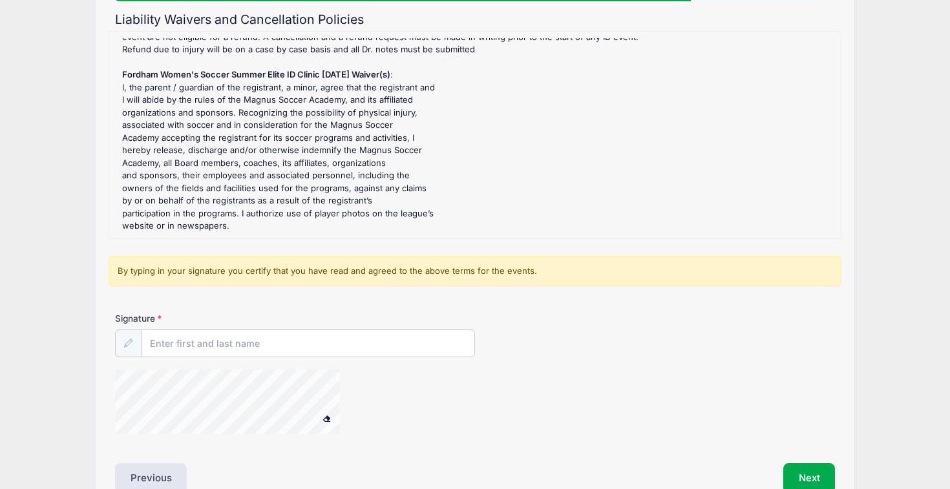
scroll to position [138, 0]
click at [259, 350] on input "Signature" at bounding box center [308, 344] width 333 height 28
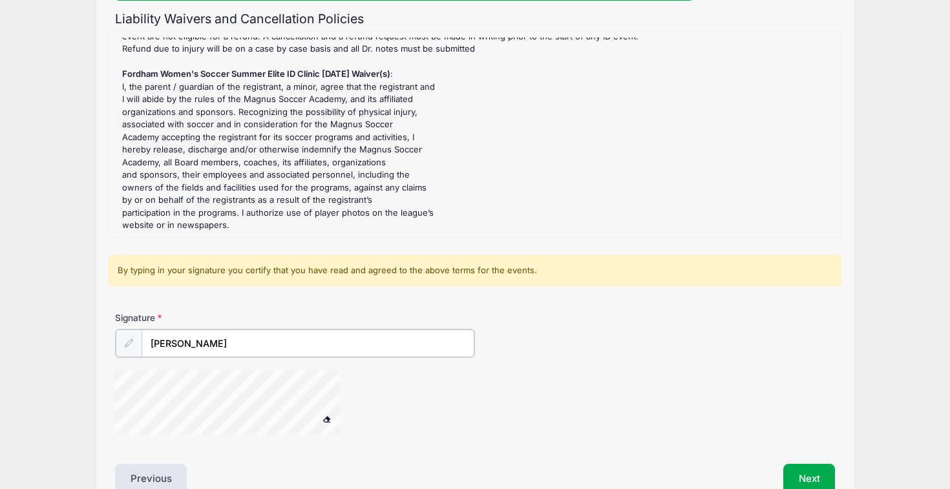
click at [395, 399] on div at bounding box center [355, 404] width 480 height 68
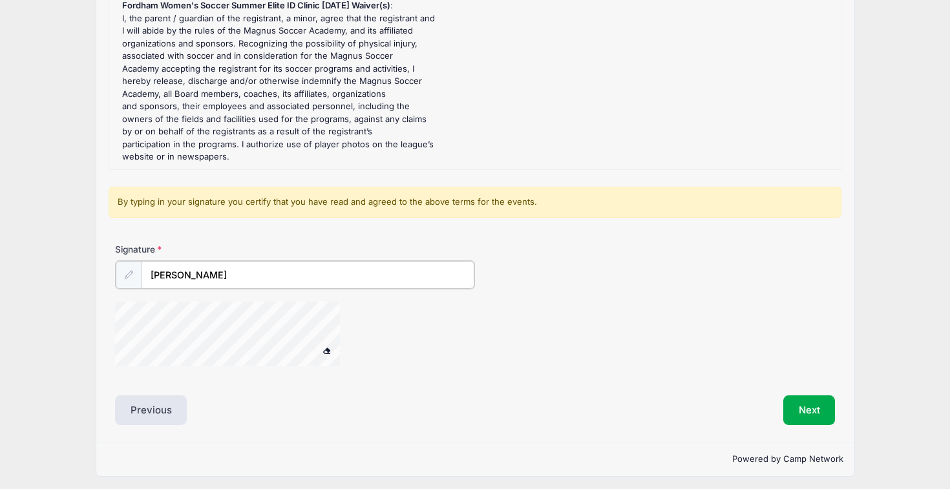
scroll to position [209, 0]
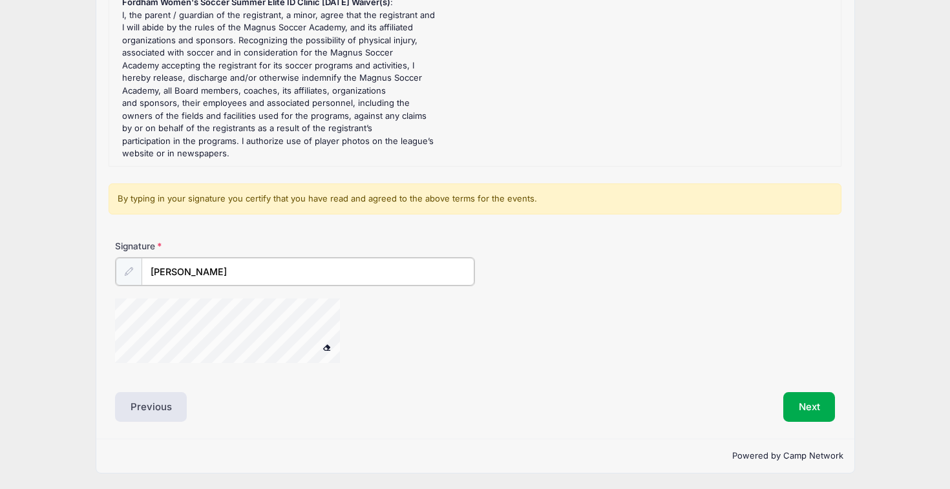
click at [171, 270] on input "Lysiane Rubabaza" at bounding box center [308, 272] width 333 height 28
type input "Ezrah Rubabaza"
click at [807, 406] on button "Next" at bounding box center [809, 407] width 52 height 30
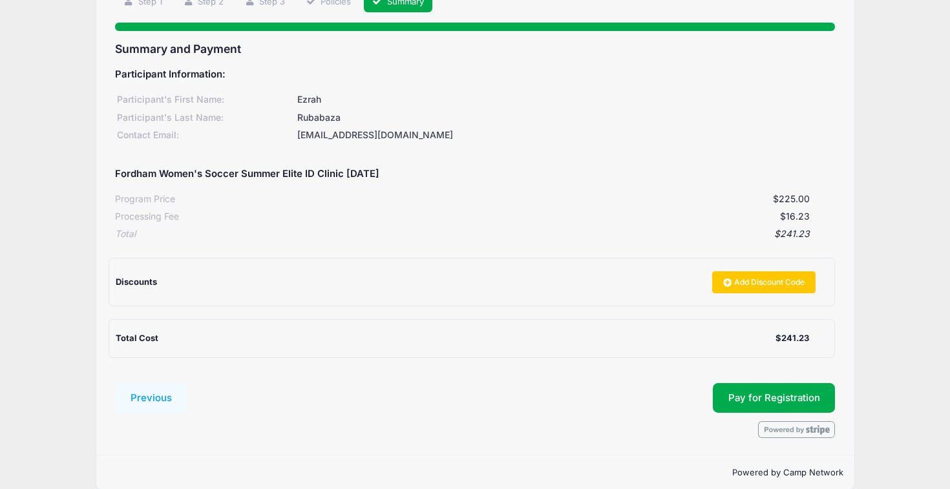
scroll to position [125, 0]
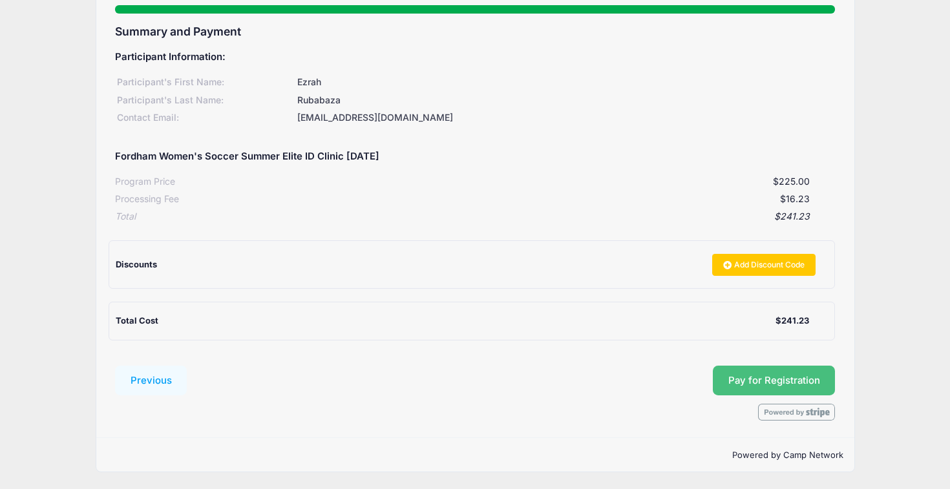
click at [746, 381] on button "Pay for Registration" at bounding box center [774, 381] width 123 height 30
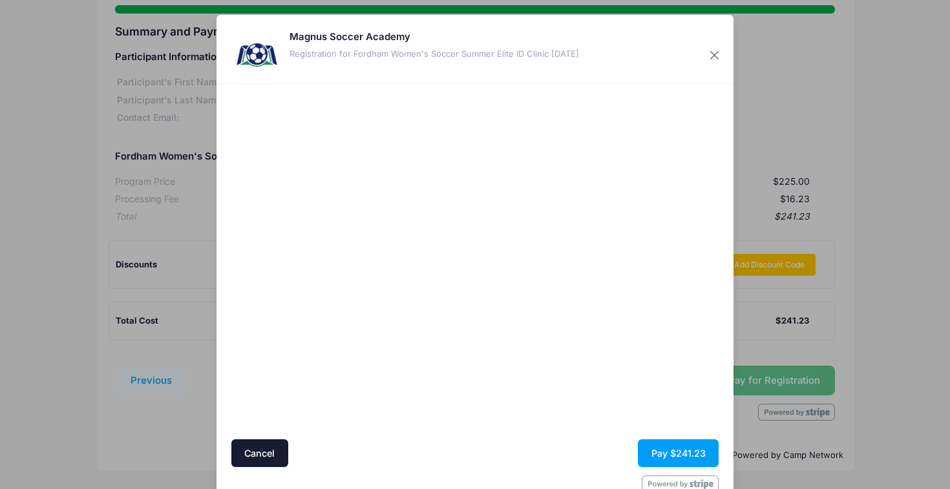
scroll to position [32, 0]
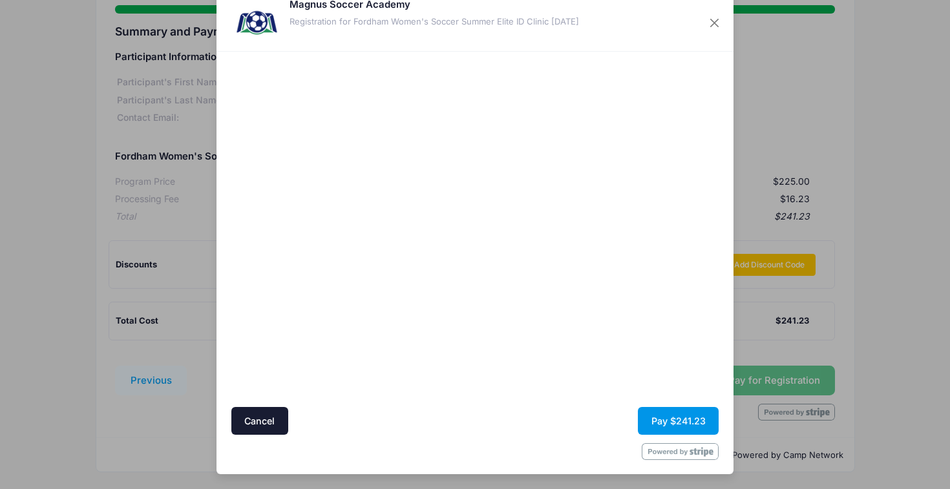
click at [696, 417] on button "Pay $241.23" at bounding box center [678, 421] width 81 height 28
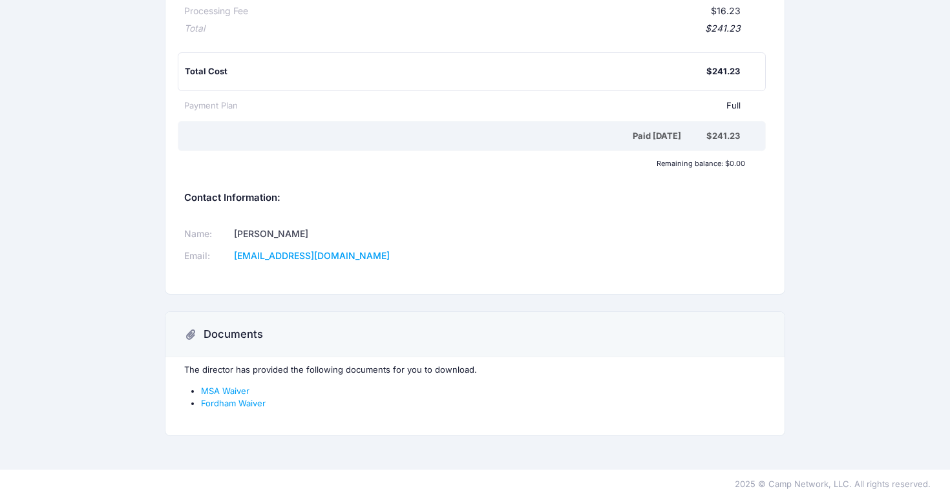
scroll to position [275, 0]
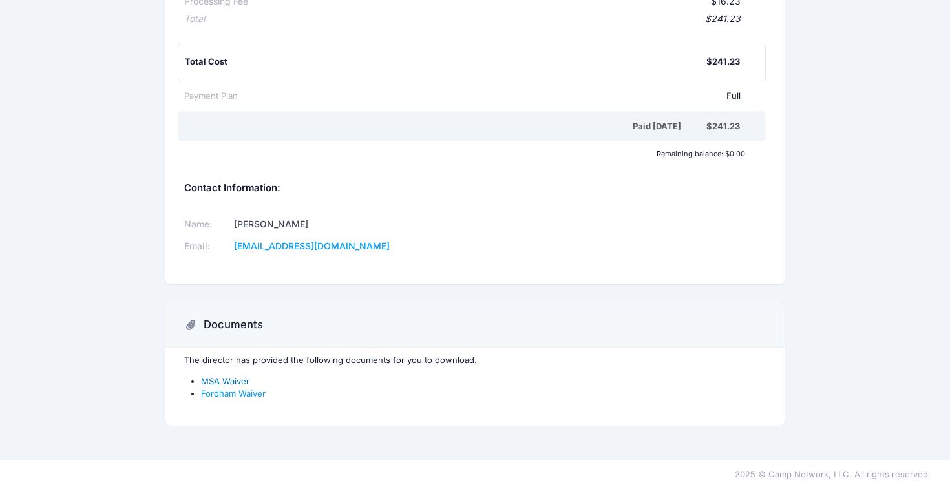
click at [226, 383] on link "MSA Waiver" at bounding box center [225, 381] width 48 height 10
click at [230, 394] on link "Fordham Waiver" at bounding box center [233, 393] width 65 height 10
